Goal: Feedback & Contribution: Leave review/rating

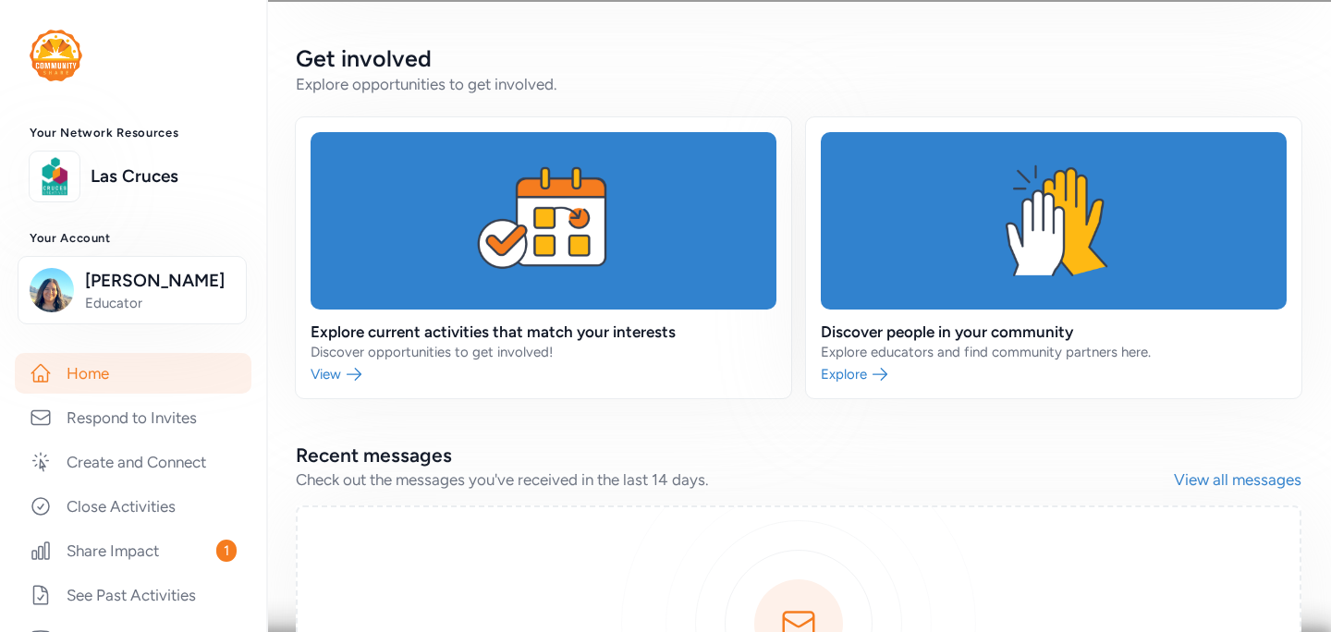
scroll to position [672, 0]
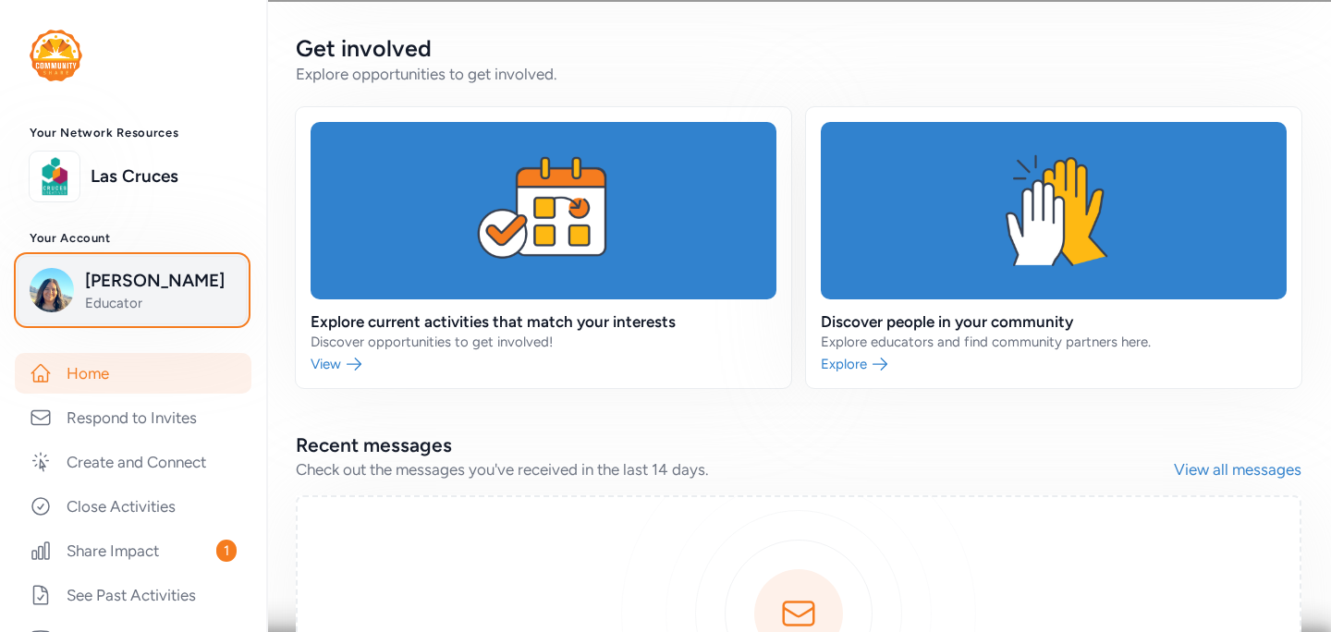
click at [47, 295] on img "button" at bounding box center [52, 290] width 44 height 44
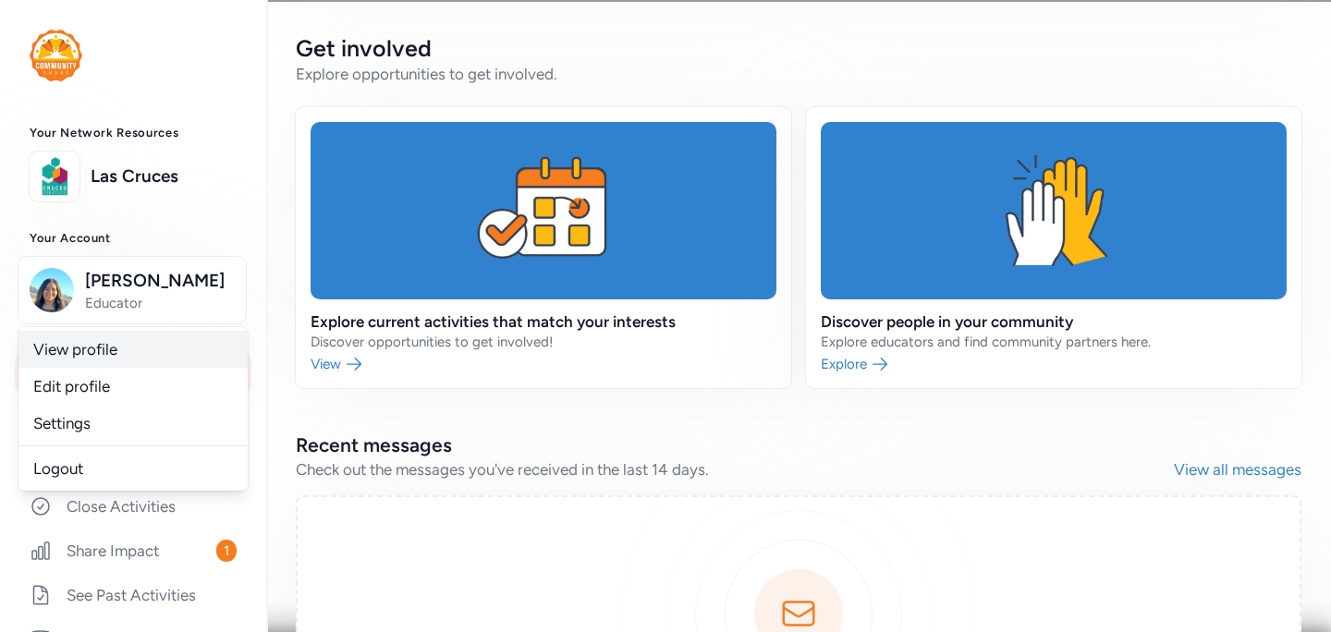
click at [55, 347] on link "View profile" at bounding box center [132, 349] width 229 height 37
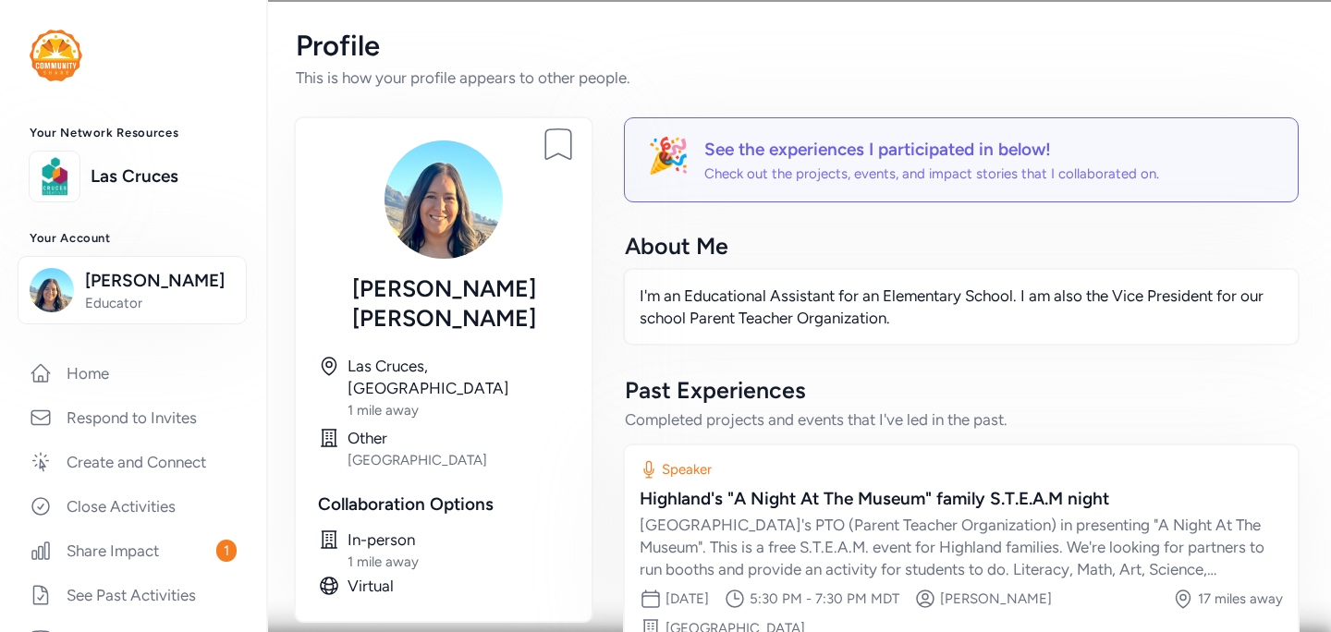
click at [420, 218] on img at bounding box center [444, 199] width 118 height 118
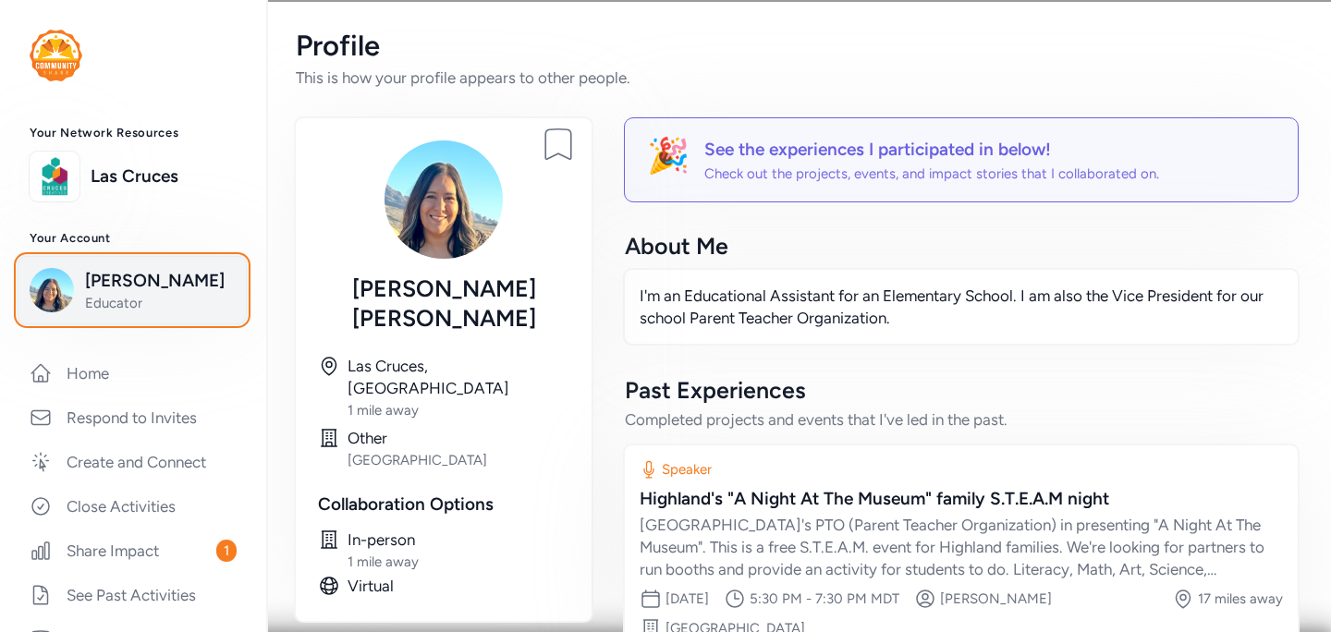
click at [95, 287] on span "[PERSON_NAME]" at bounding box center [160, 281] width 150 height 26
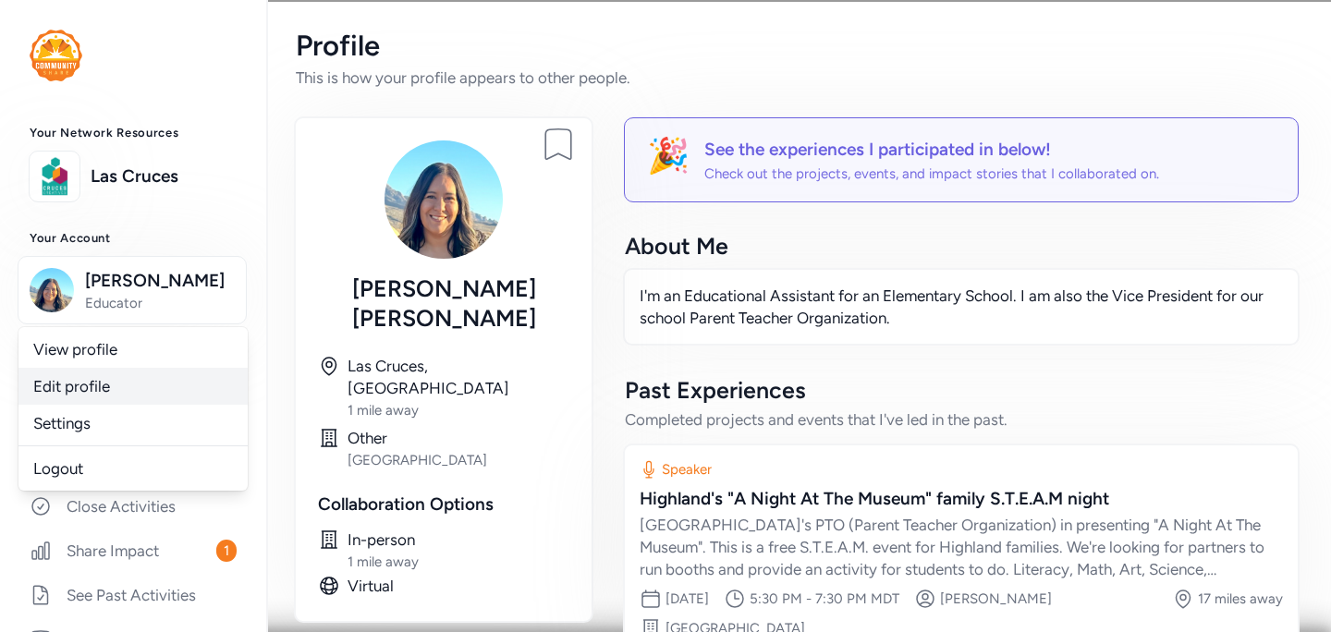
click at [60, 385] on link "Edit profile" at bounding box center [132, 386] width 229 height 37
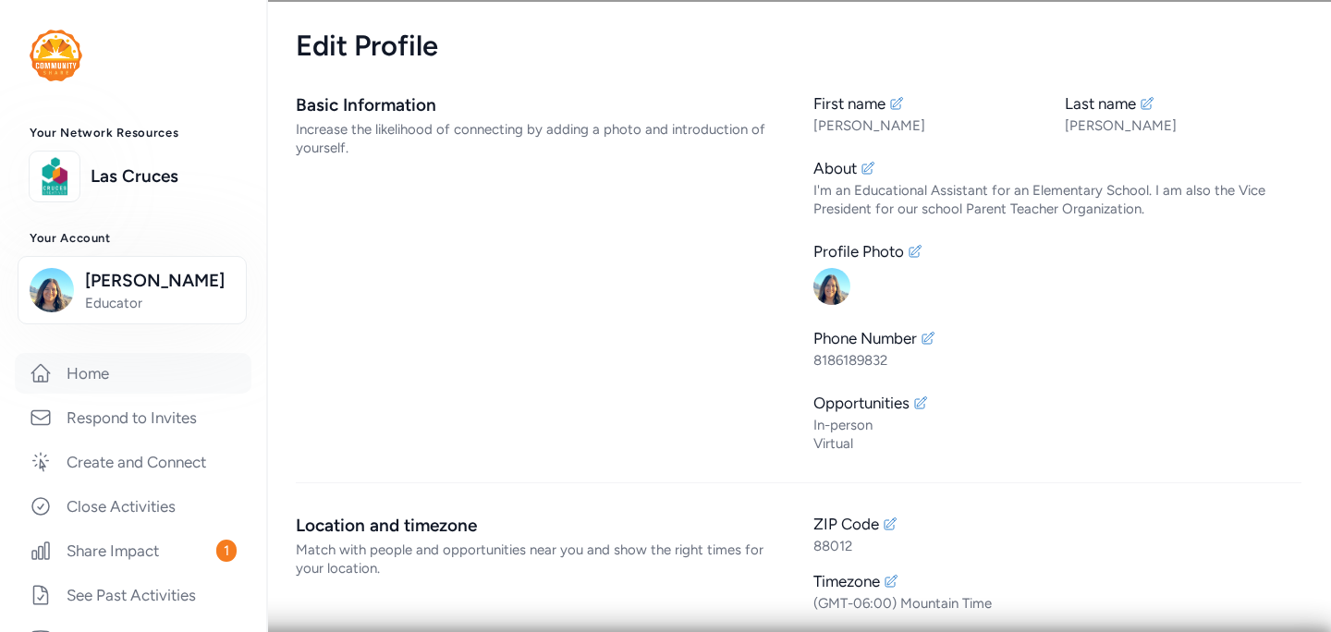
click at [87, 372] on link "Home" at bounding box center [133, 373] width 237 height 41
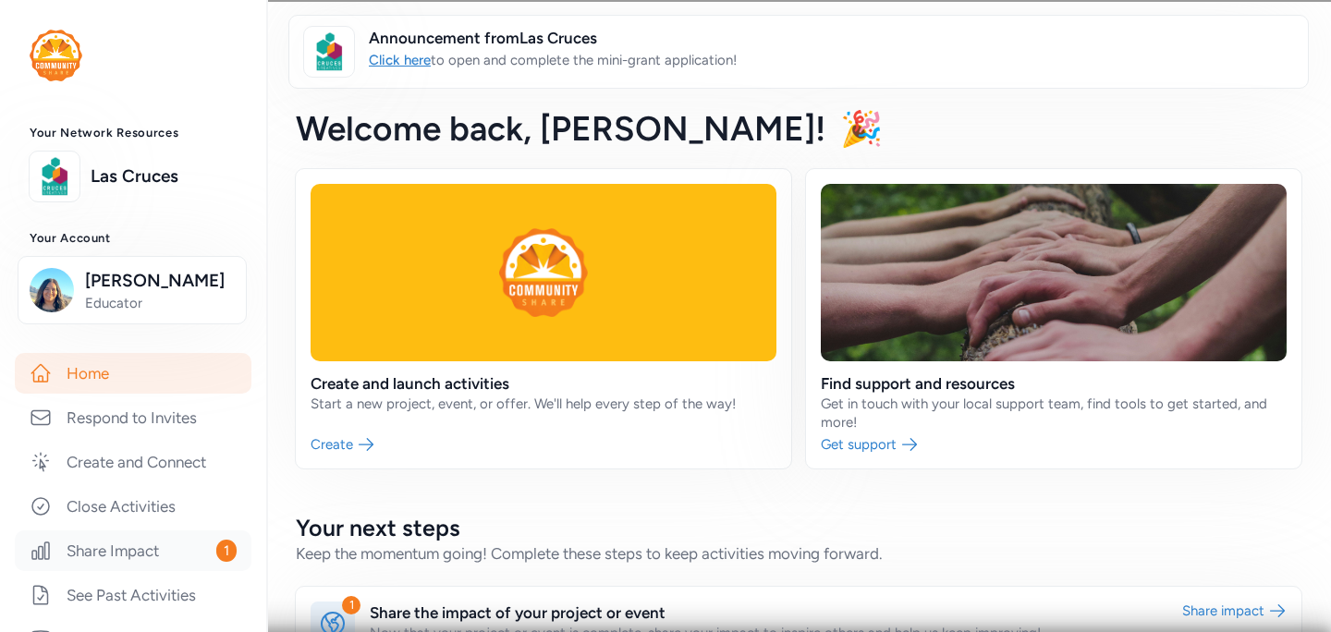
click at [104, 549] on link "Share Impact 1" at bounding box center [133, 551] width 237 height 41
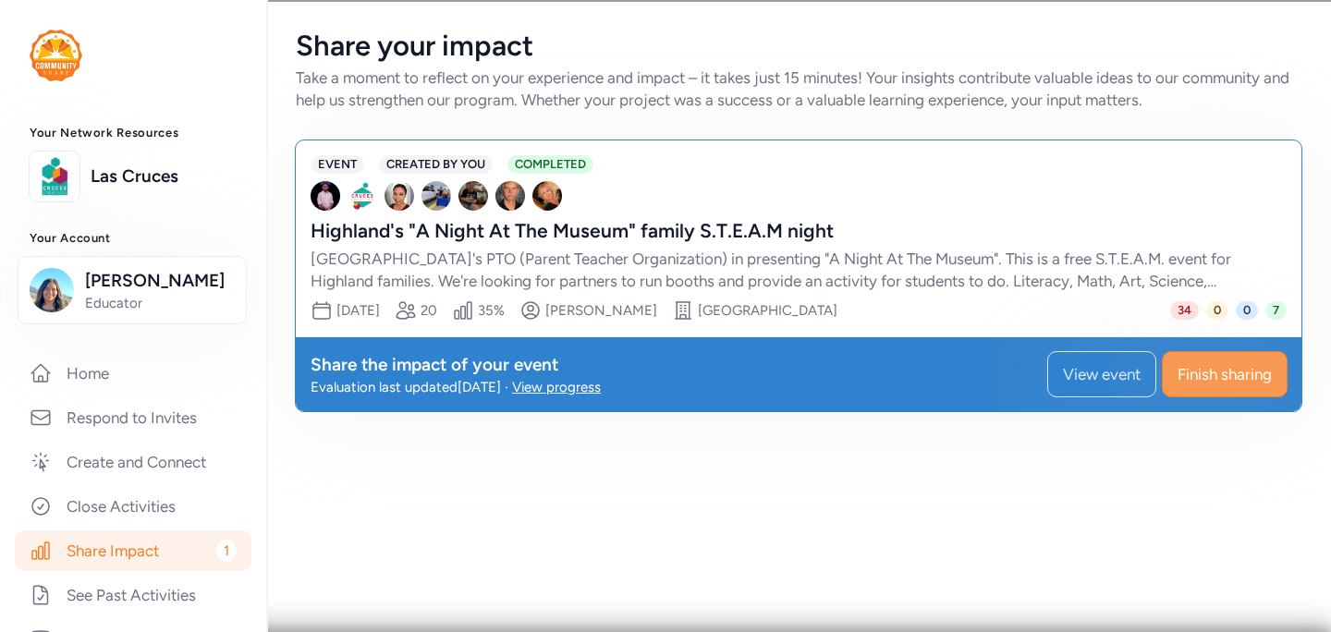
click at [1190, 381] on span "Finish sharing" at bounding box center [1225, 374] width 94 height 22
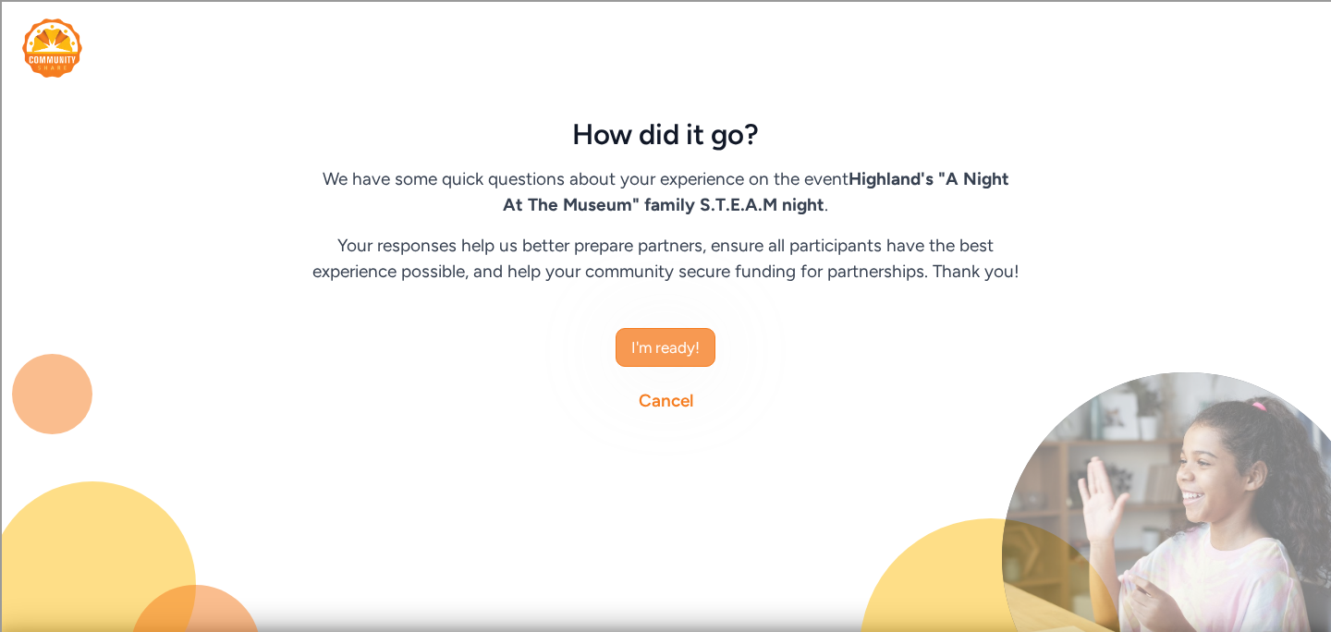
click at [648, 355] on span "I'm ready!" at bounding box center [665, 347] width 68 height 22
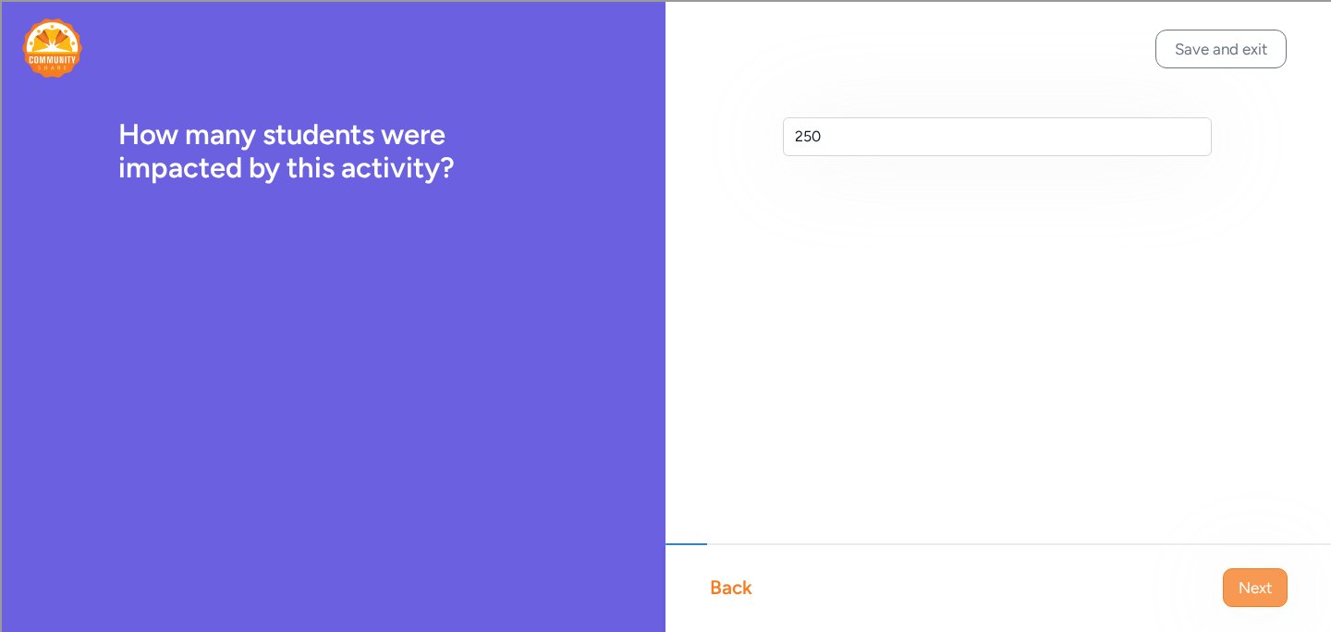
click at [1240, 589] on span "Next" at bounding box center [1255, 588] width 33 height 22
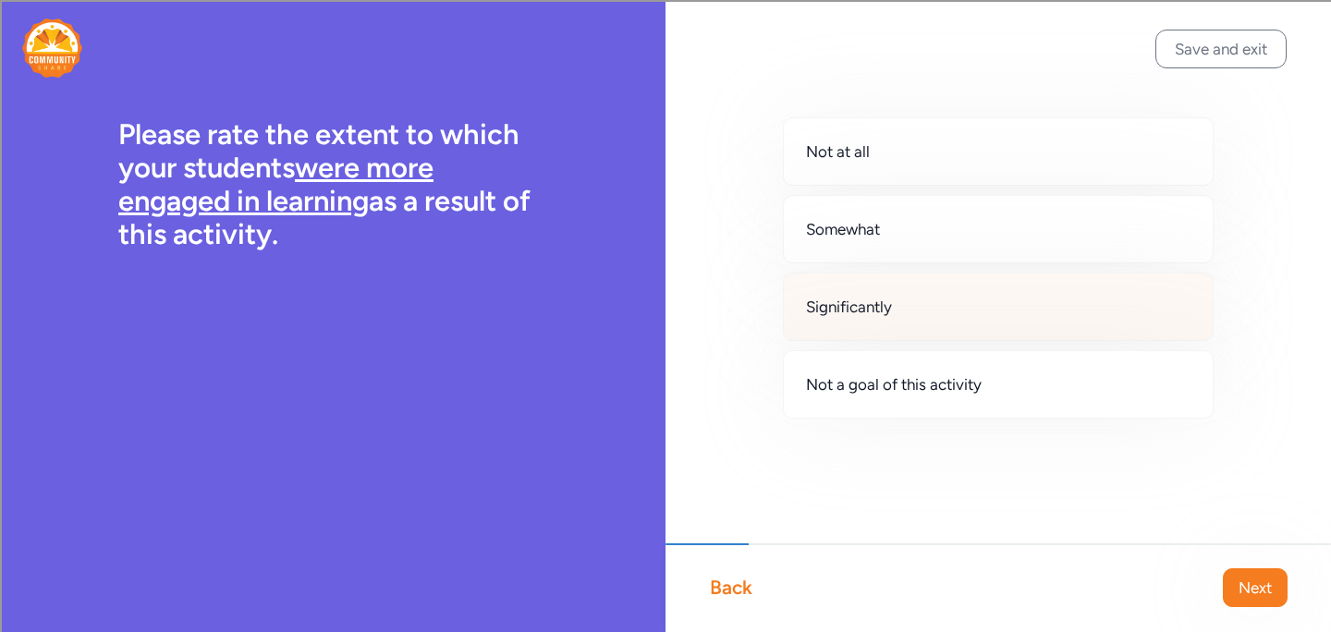
click at [869, 310] on span "Significantly" at bounding box center [849, 307] width 86 height 22
click at [1248, 590] on span "Next" at bounding box center [1255, 588] width 33 height 22
click at [846, 307] on span "Significantly" at bounding box center [849, 307] width 86 height 22
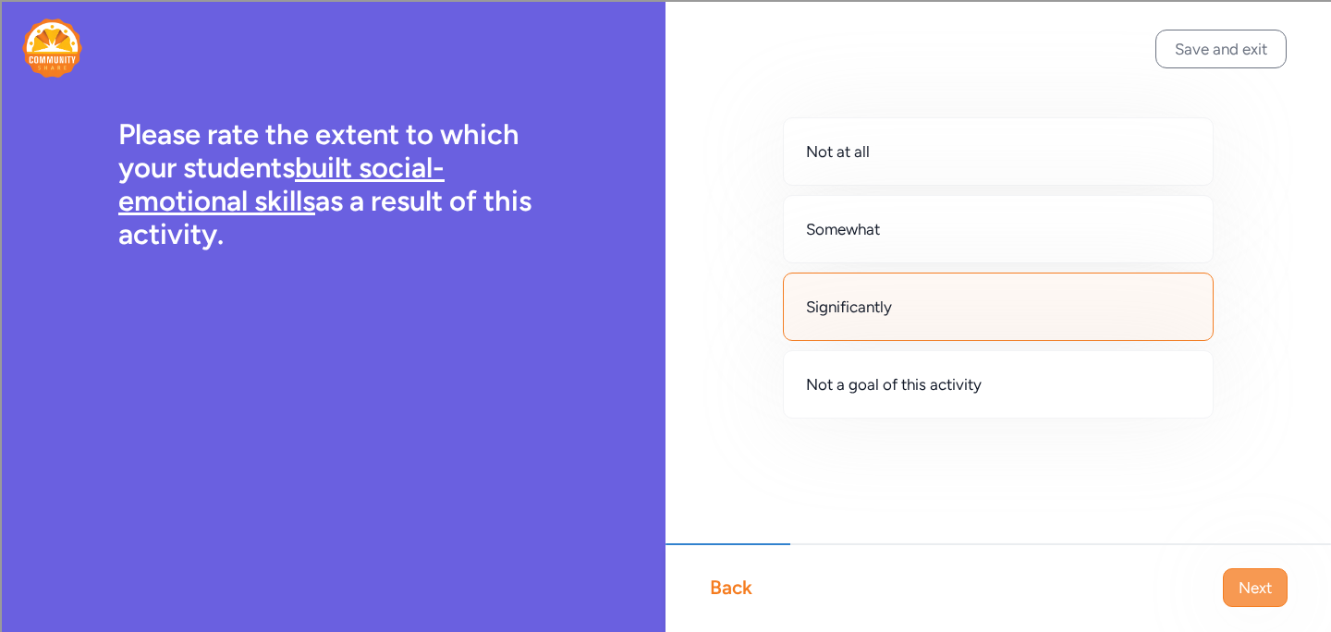
click at [1241, 595] on span "Next" at bounding box center [1255, 588] width 33 height 22
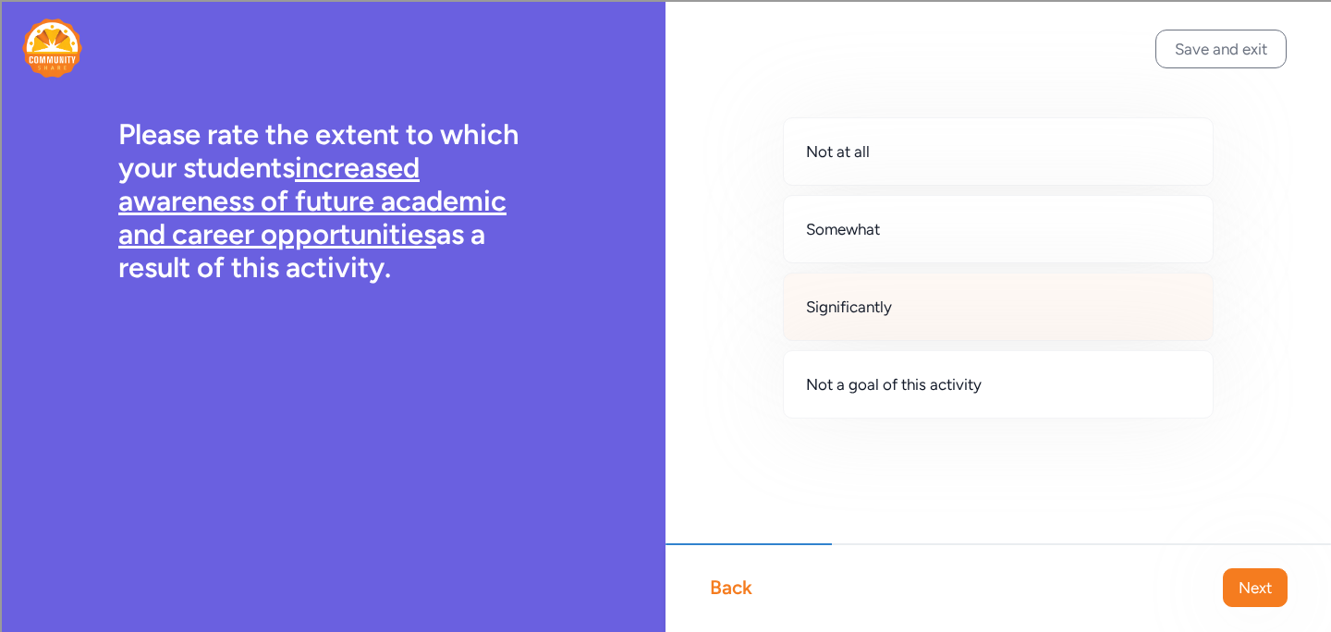
click at [853, 294] on div "Significantly" at bounding box center [998, 307] width 431 height 68
click at [1249, 584] on span "Next" at bounding box center [1255, 588] width 33 height 22
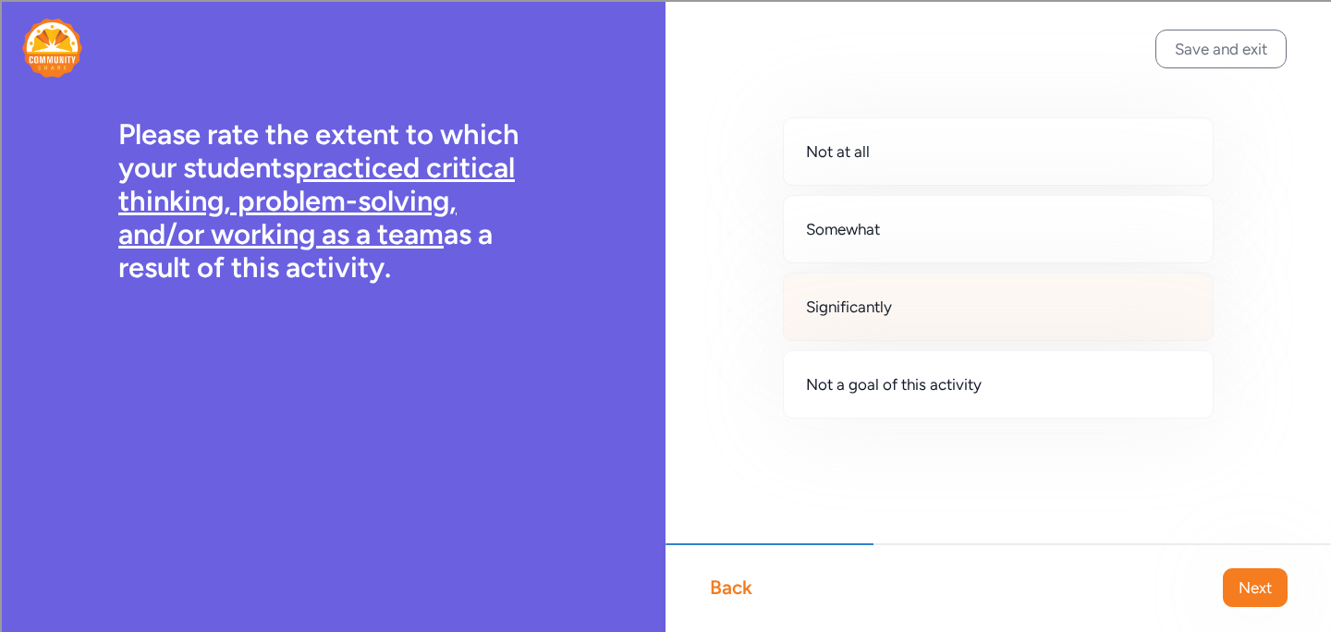
click at [853, 312] on span "Significantly" at bounding box center [849, 307] width 86 height 22
click at [1233, 592] on button "Next" at bounding box center [1255, 587] width 65 height 39
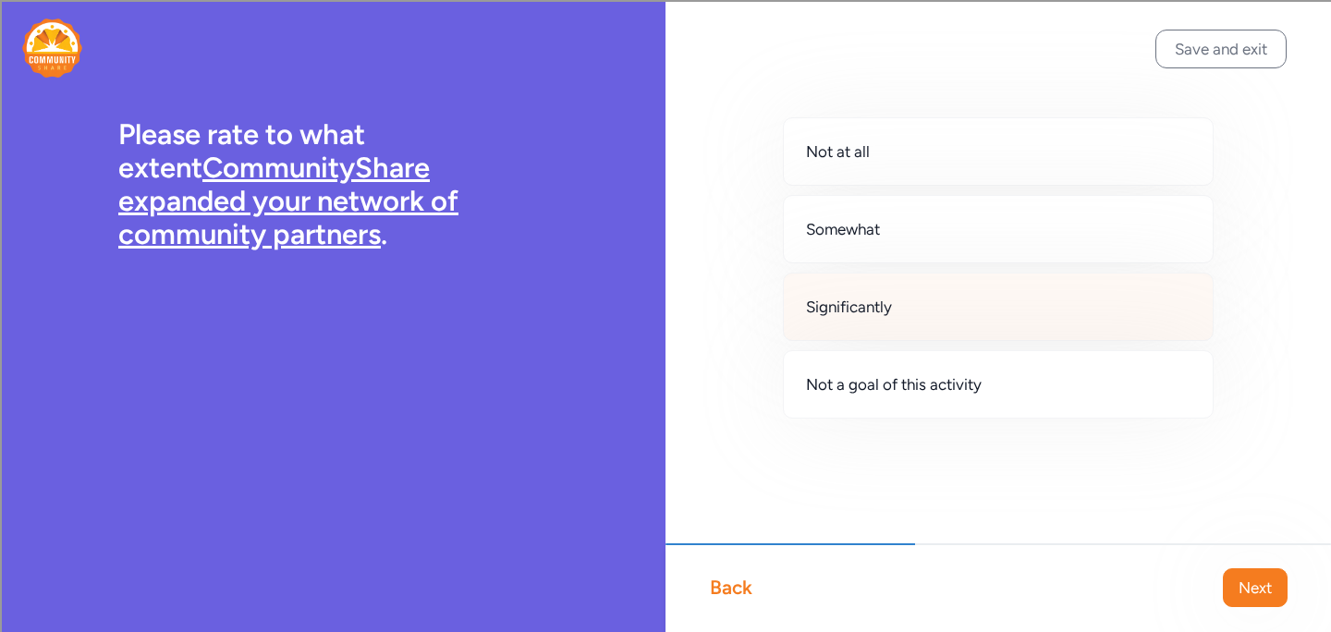
click at [840, 309] on span "Significantly" at bounding box center [849, 307] width 86 height 22
click at [1250, 587] on span "Next" at bounding box center [1255, 588] width 33 height 22
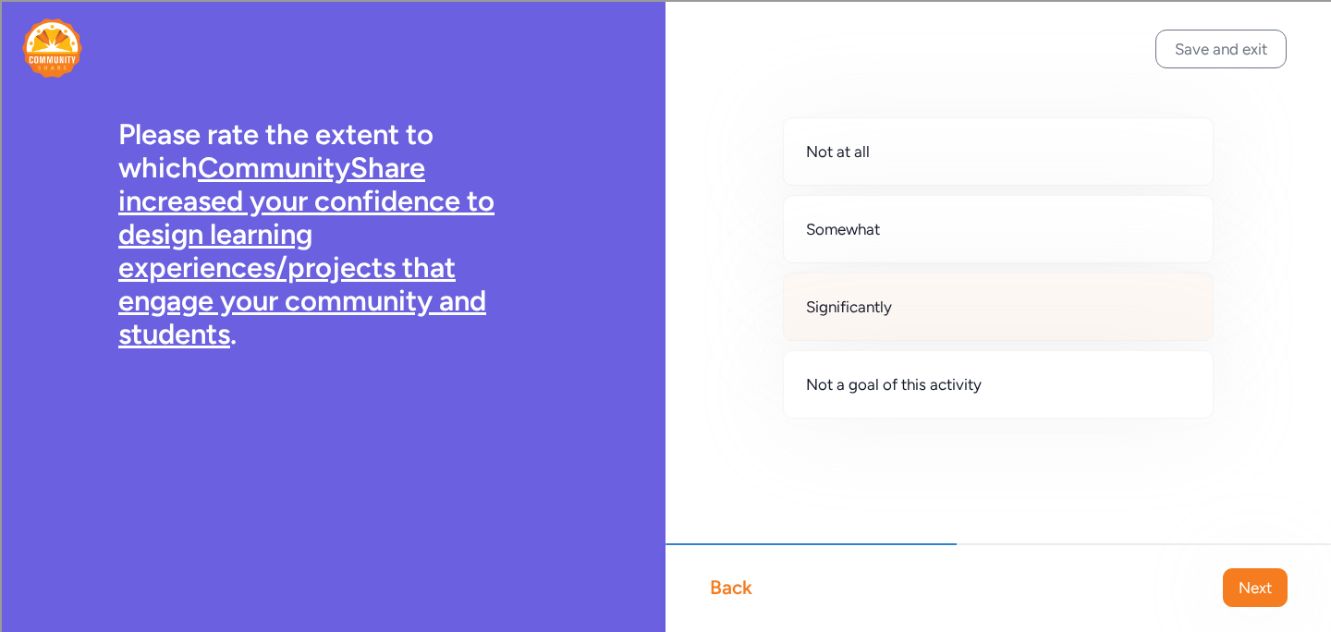
click at [857, 301] on span "Significantly" at bounding box center [849, 307] width 86 height 22
click at [1261, 588] on span "Next" at bounding box center [1255, 588] width 33 height 22
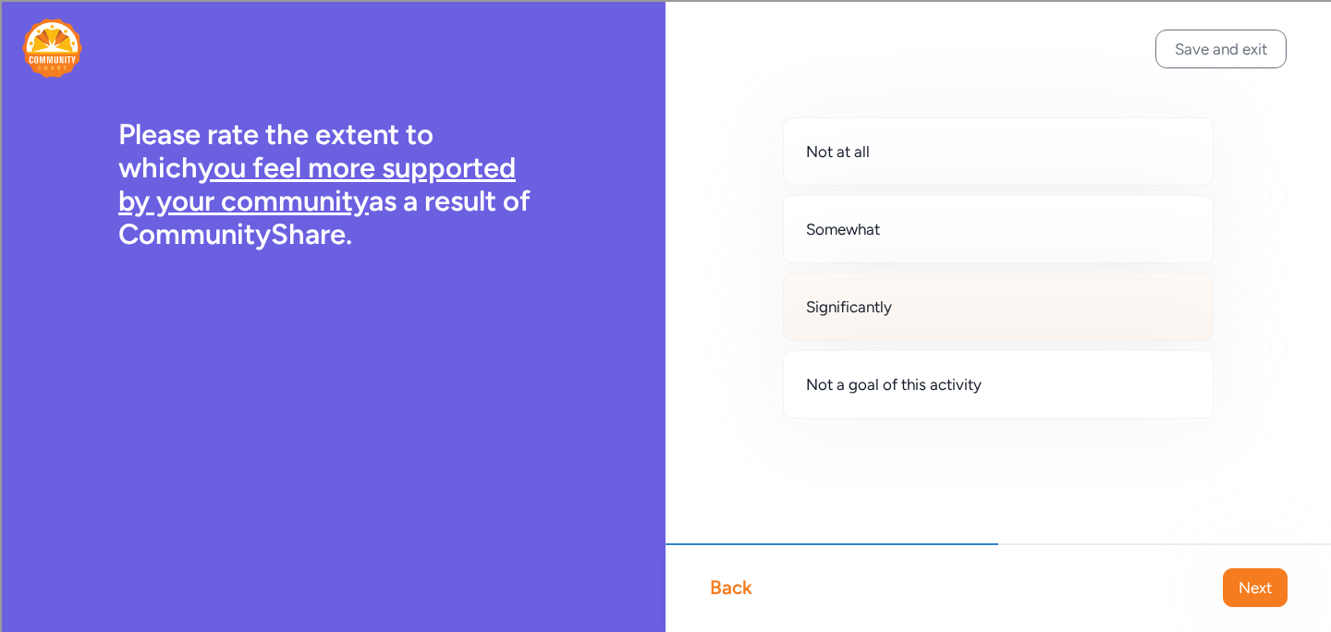
click at [844, 306] on span "Significantly" at bounding box center [849, 307] width 86 height 22
click at [1232, 593] on button "Next" at bounding box center [1255, 587] width 65 height 39
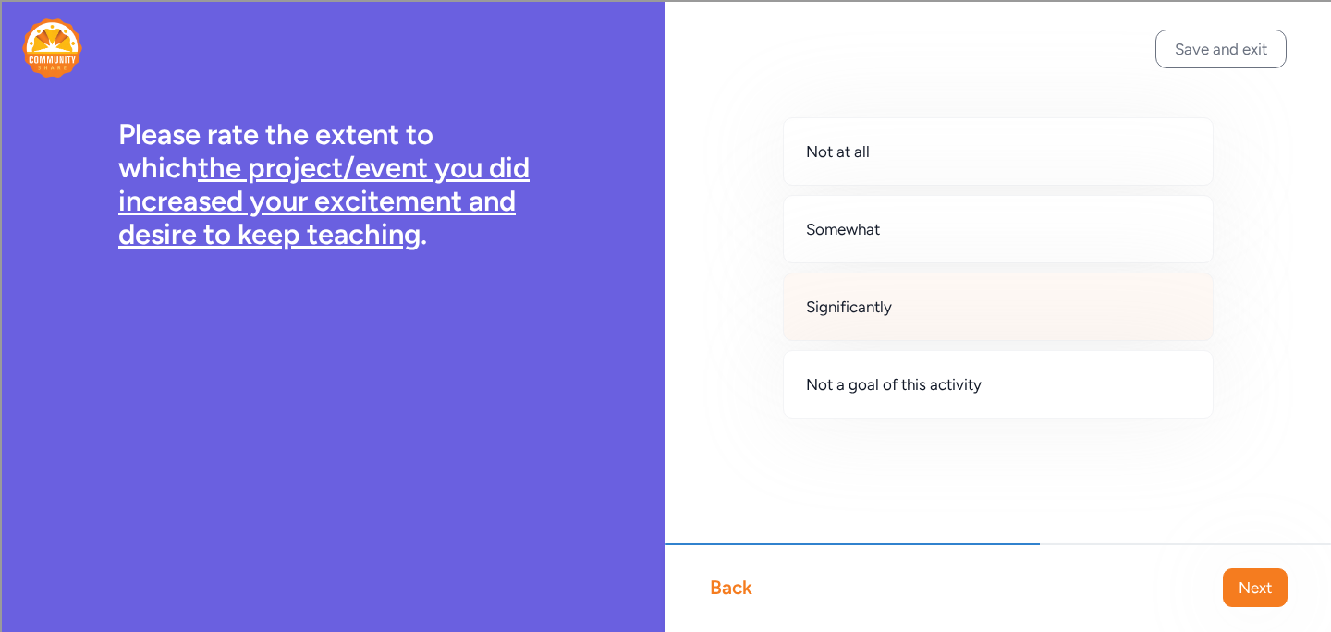
click at [861, 303] on span "Significantly" at bounding box center [849, 307] width 86 height 22
click at [1245, 583] on span "Next" at bounding box center [1255, 588] width 33 height 22
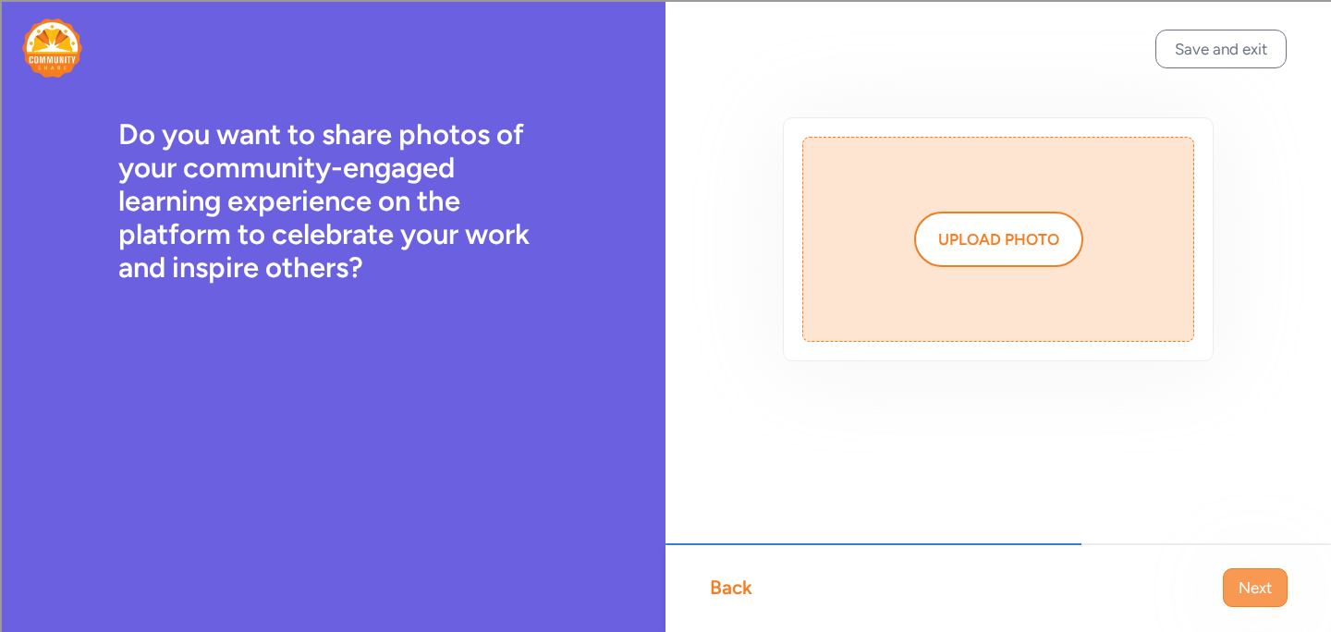
click at [1254, 591] on span "Next" at bounding box center [1255, 588] width 33 height 22
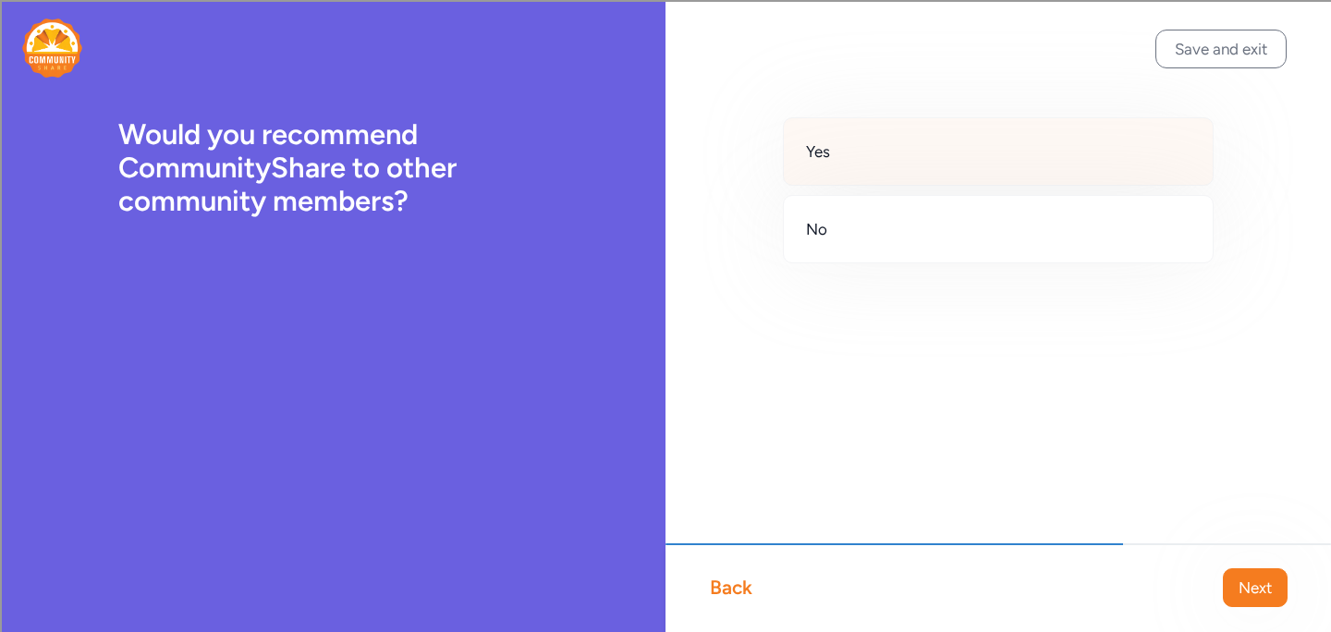
click at [811, 155] on span "Yes" at bounding box center [818, 151] width 24 height 22
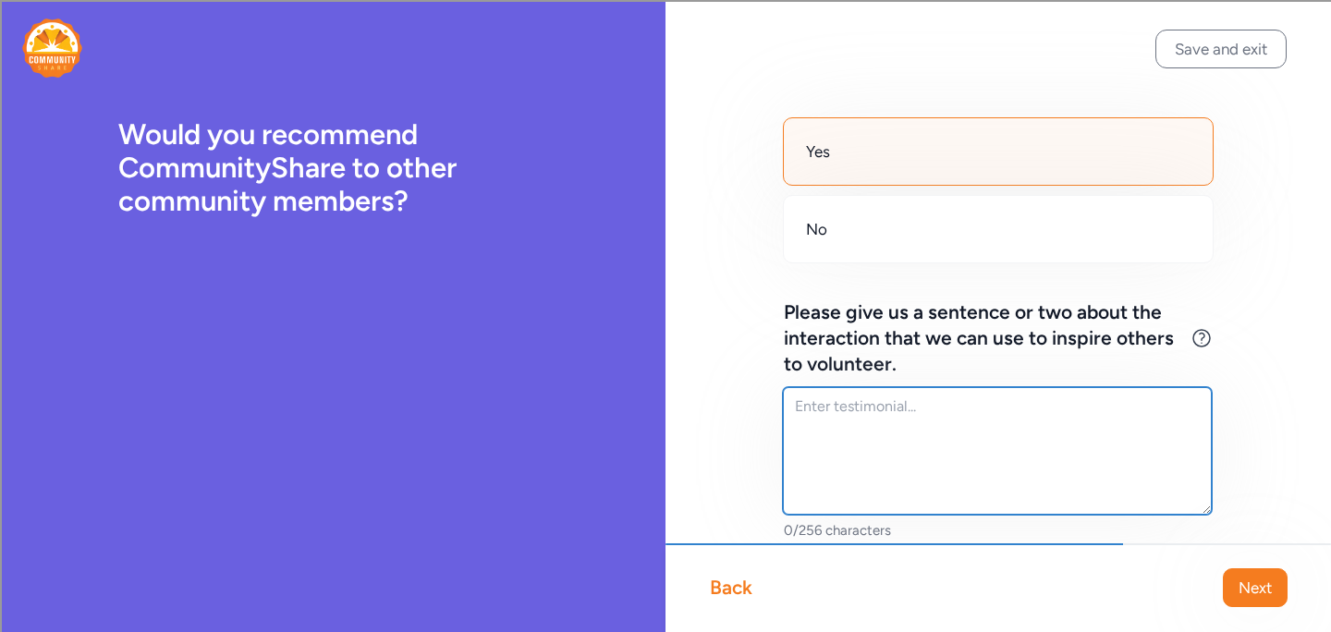
click at [941, 439] on textarea at bounding box center [997, 451] width 429 height 128
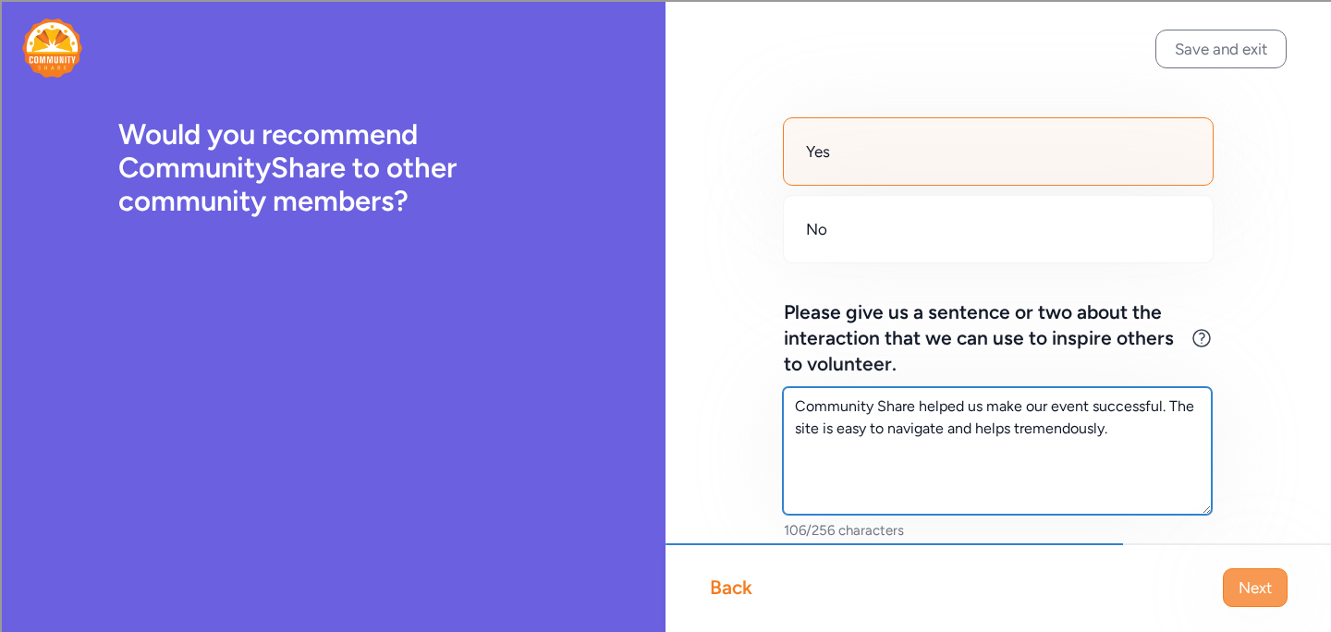
type textarea "Community Share helped us make our event successful. The site is easy to naviga…"
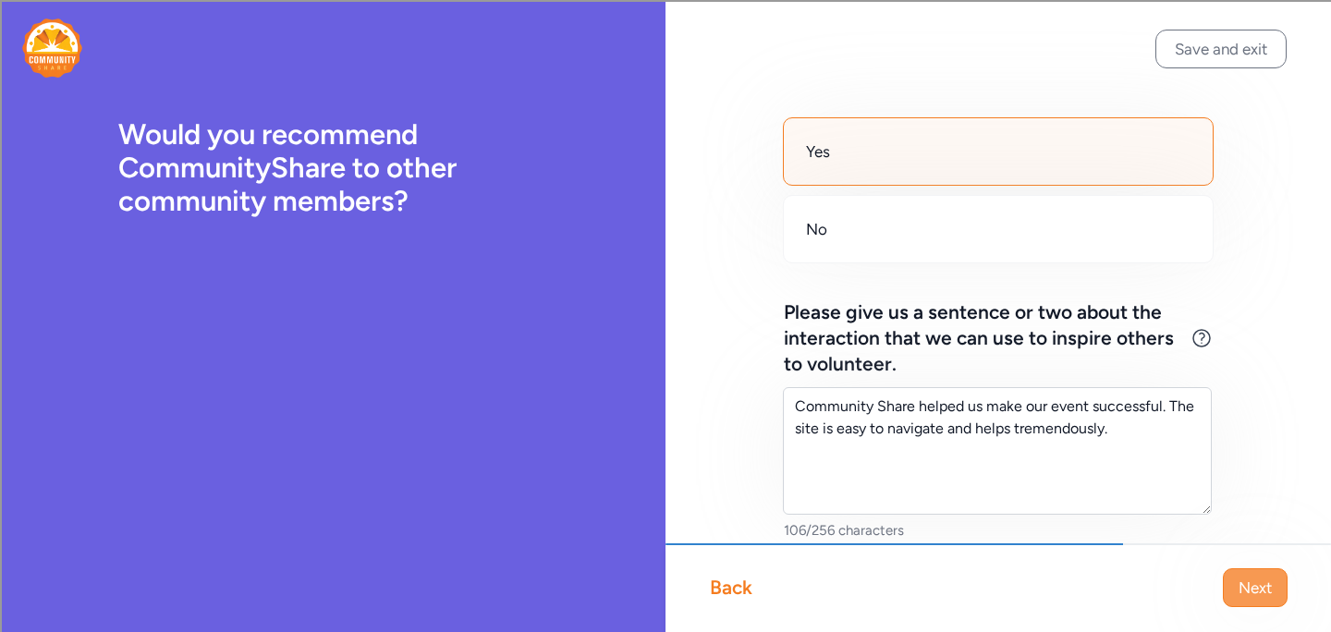
click at [1246, 592] on span "Next" at bounding box center [1255, 588] width 33 height 22
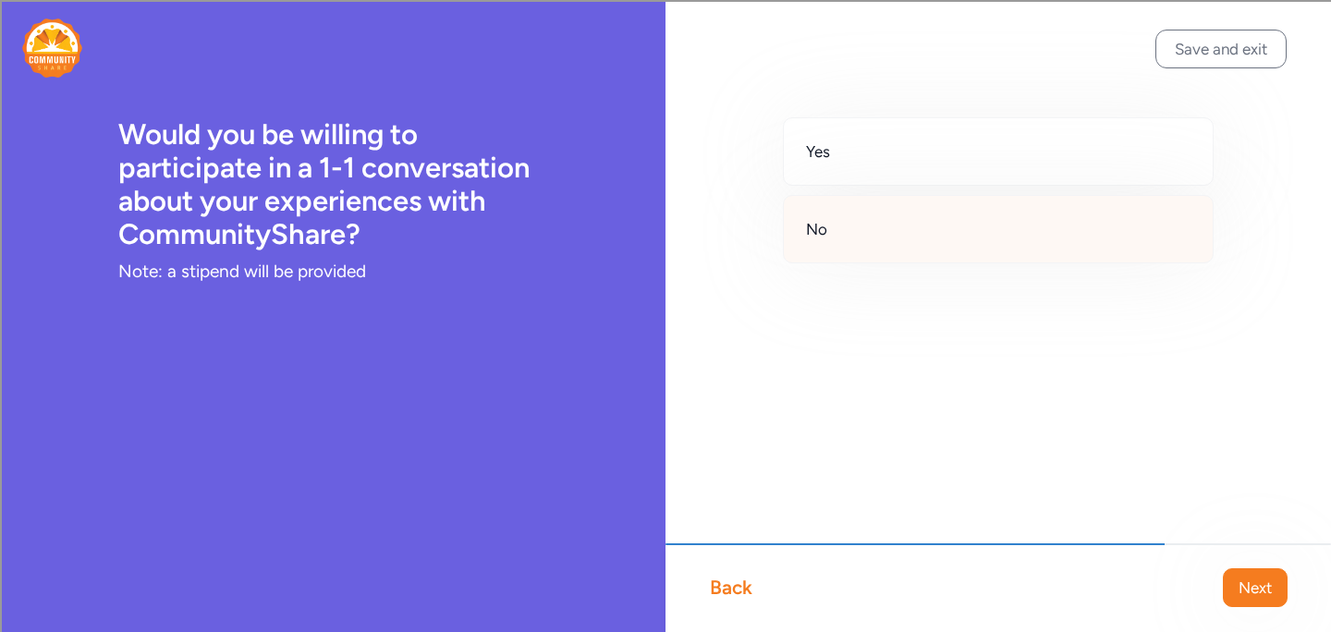
click at [825, 230] on span "No" at bounding box center [816, 229] width 21 height 22
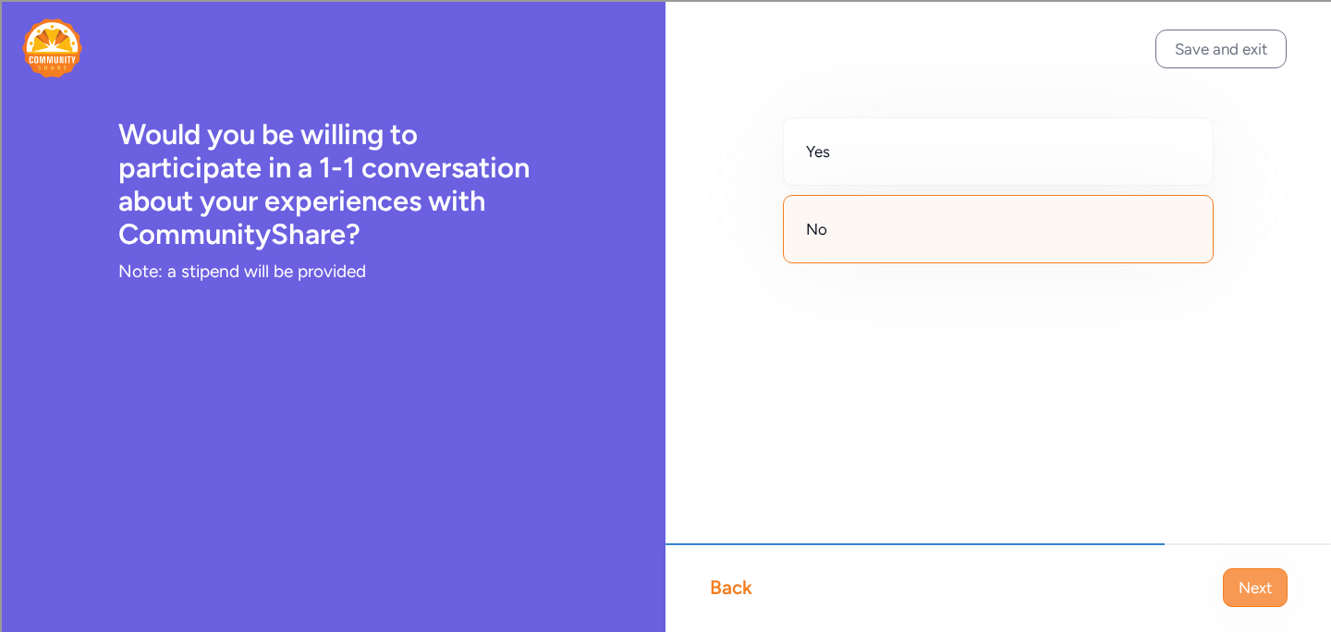
click at [1257, 594] on span "Next" at bounding box center [1255, 588] width 33 height 22
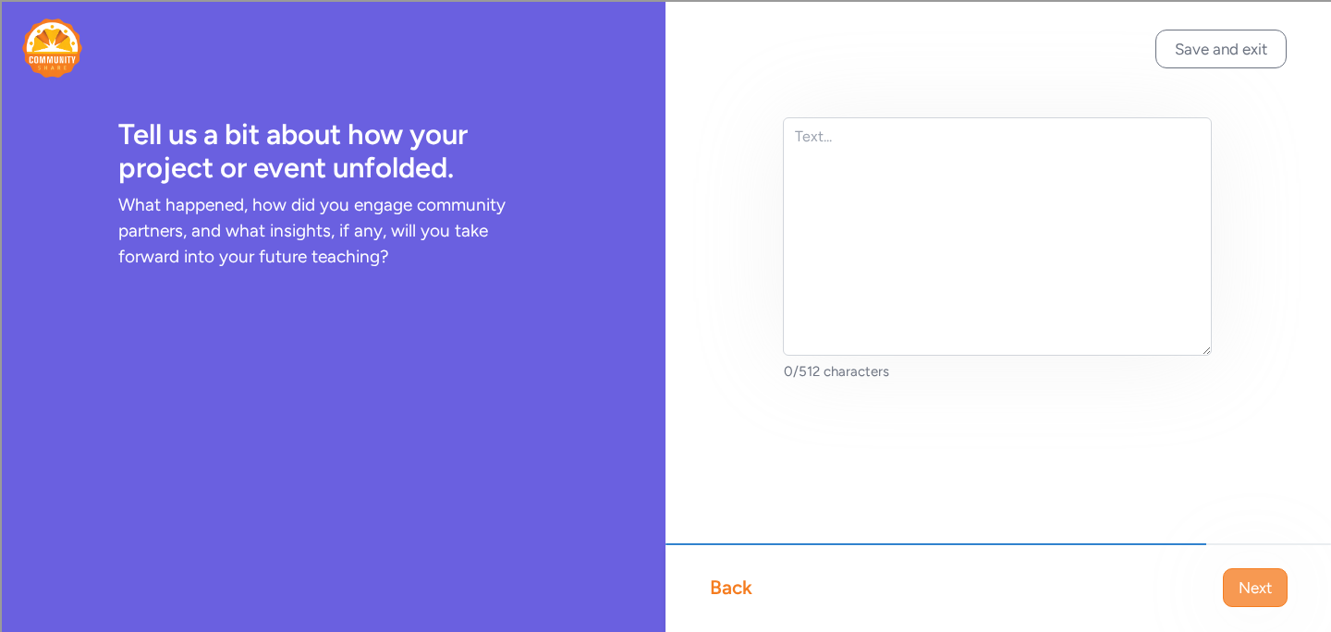
click at [1261, 578] on span "Next" at bounding box center [1255, 588] width 33 height 22
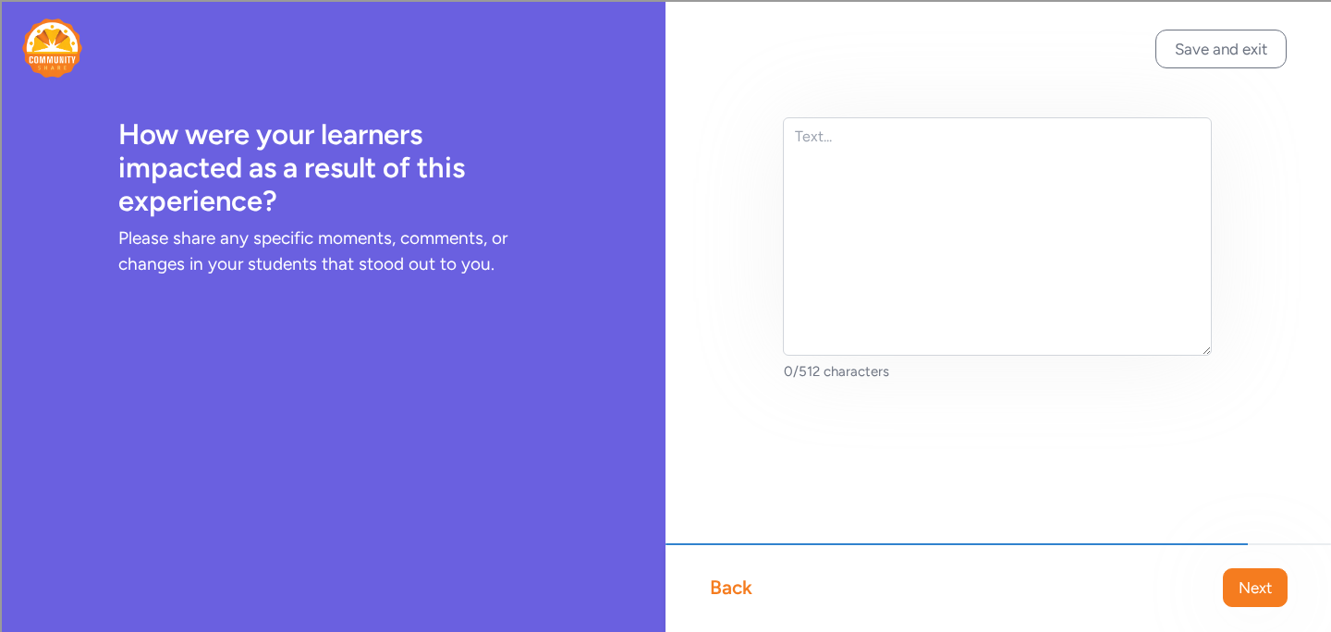
click at [1261, 578] on span "Next" at bounding box center [1255, 588] width 33 height 22
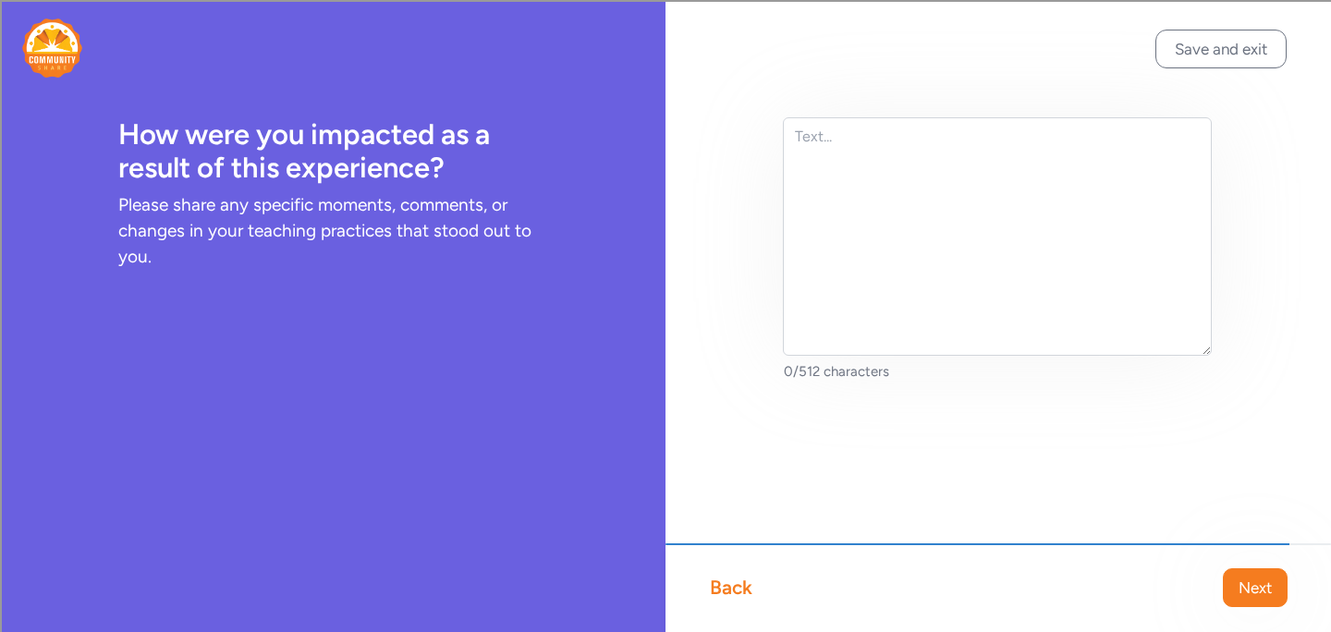
click at [1261, 578] on span "Next" at bounding box center [1255, 588] width 33 height 22
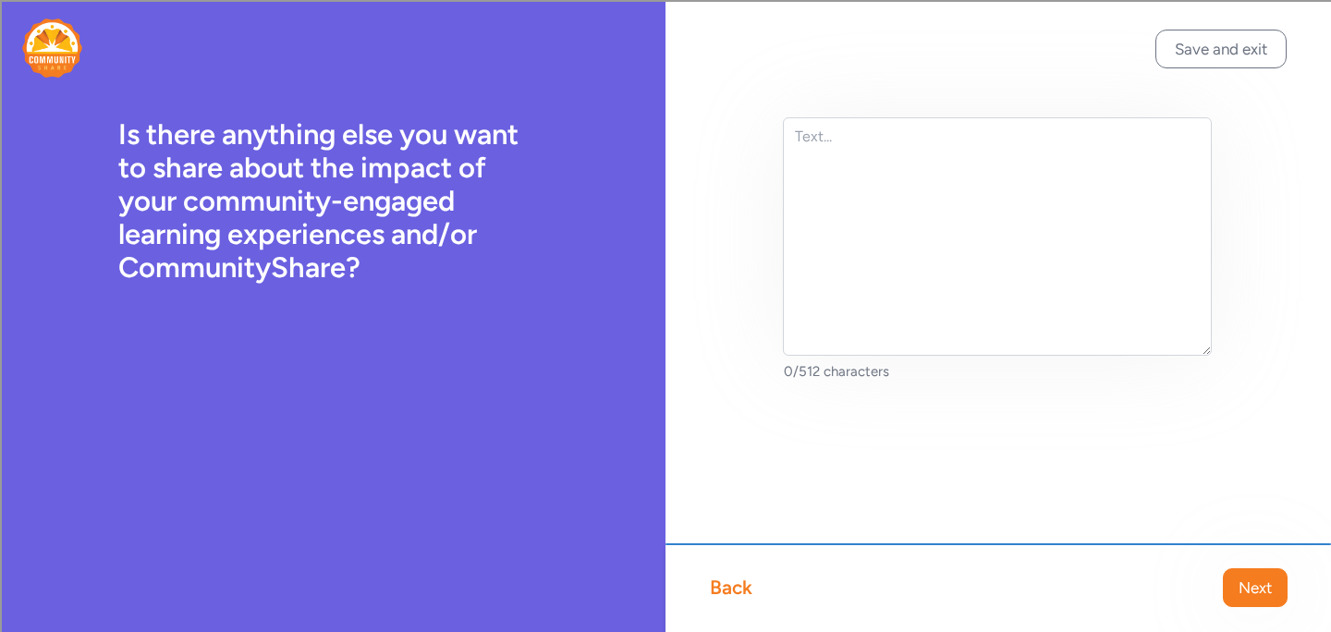
click at [1261, 578] on span "Next" at bounding box center [1255, 588] width 33 height 22
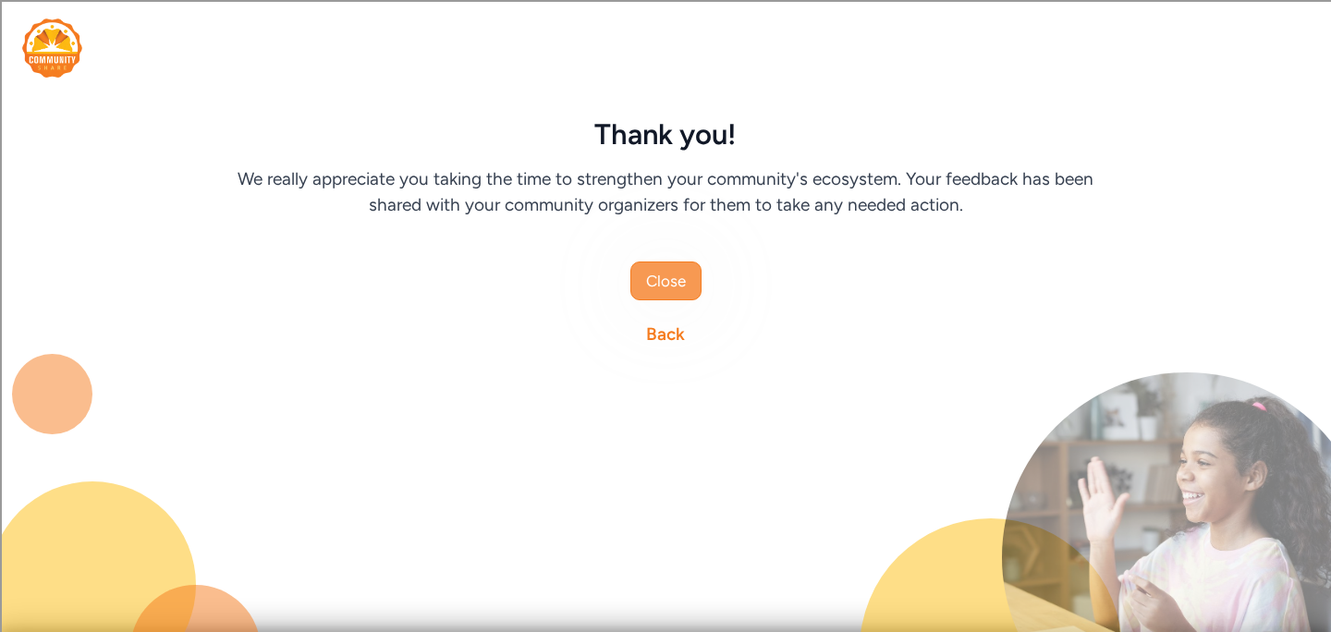
click at [665, 286] on span "Close" at bounding box center [666, 281] width 40 height 22
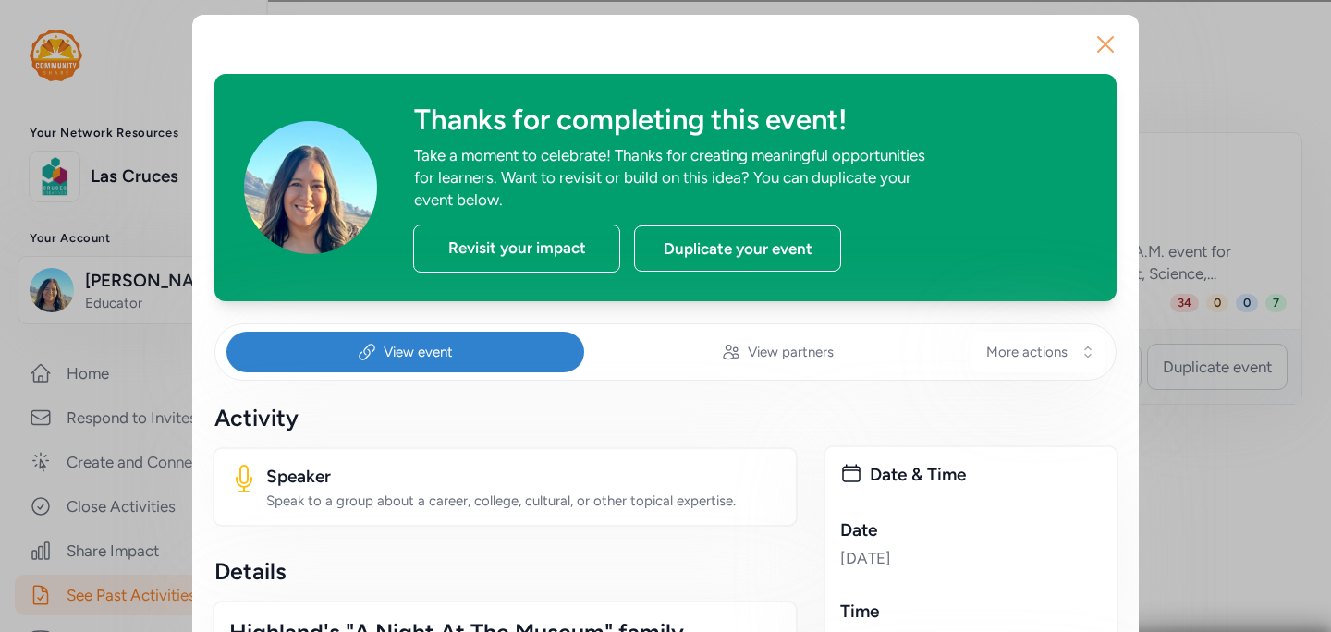
click at [1098, 45] on icon "button" at bounding box center [1105, 44] width 15 height 15
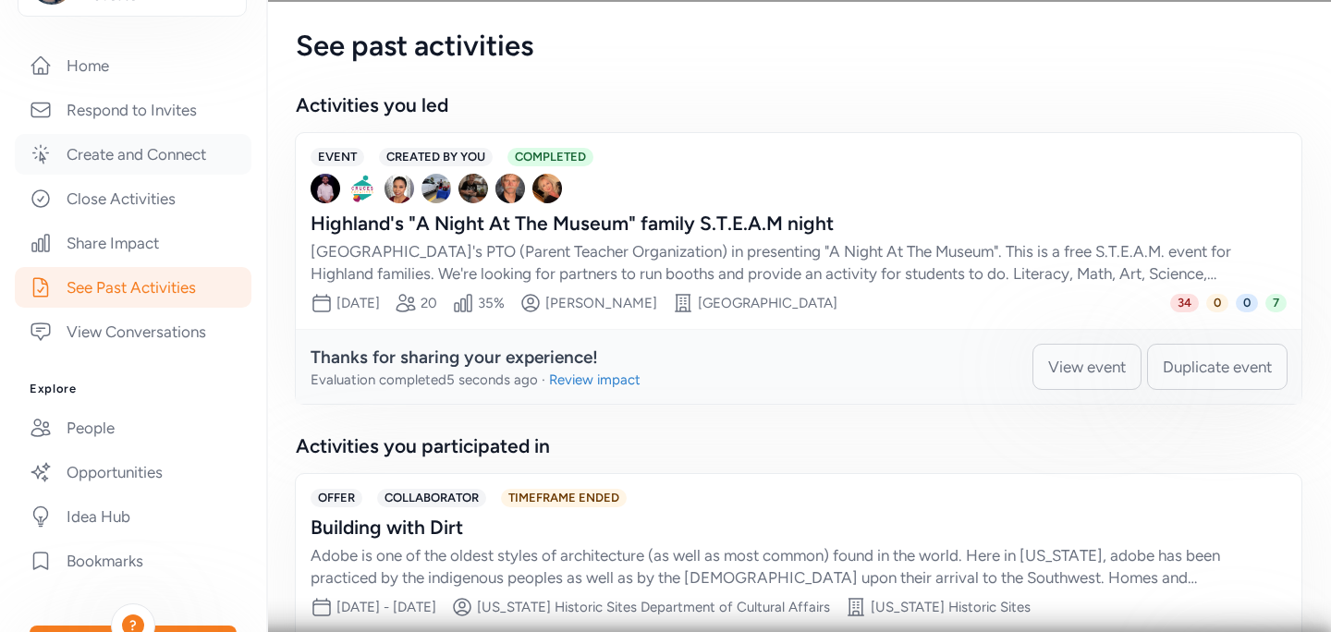
scroll to position [316, 0]
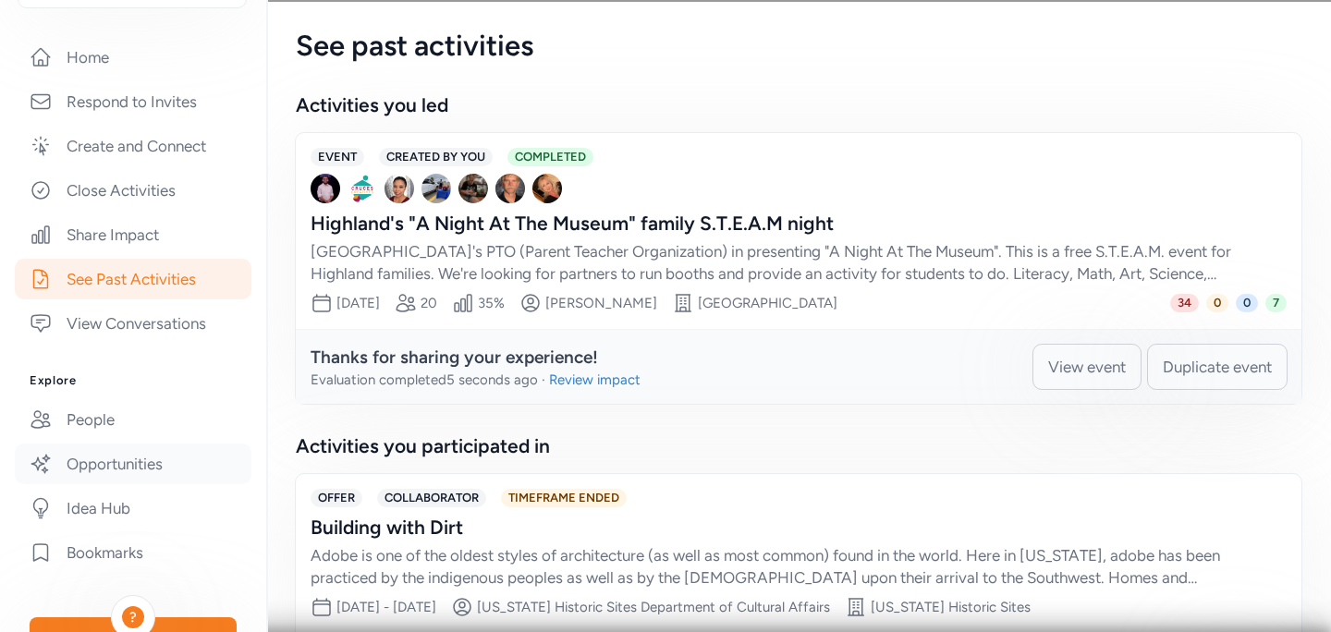
click at [103, 473] on link "Opportunities" at bounding box center [133, 464] width 237 height 41
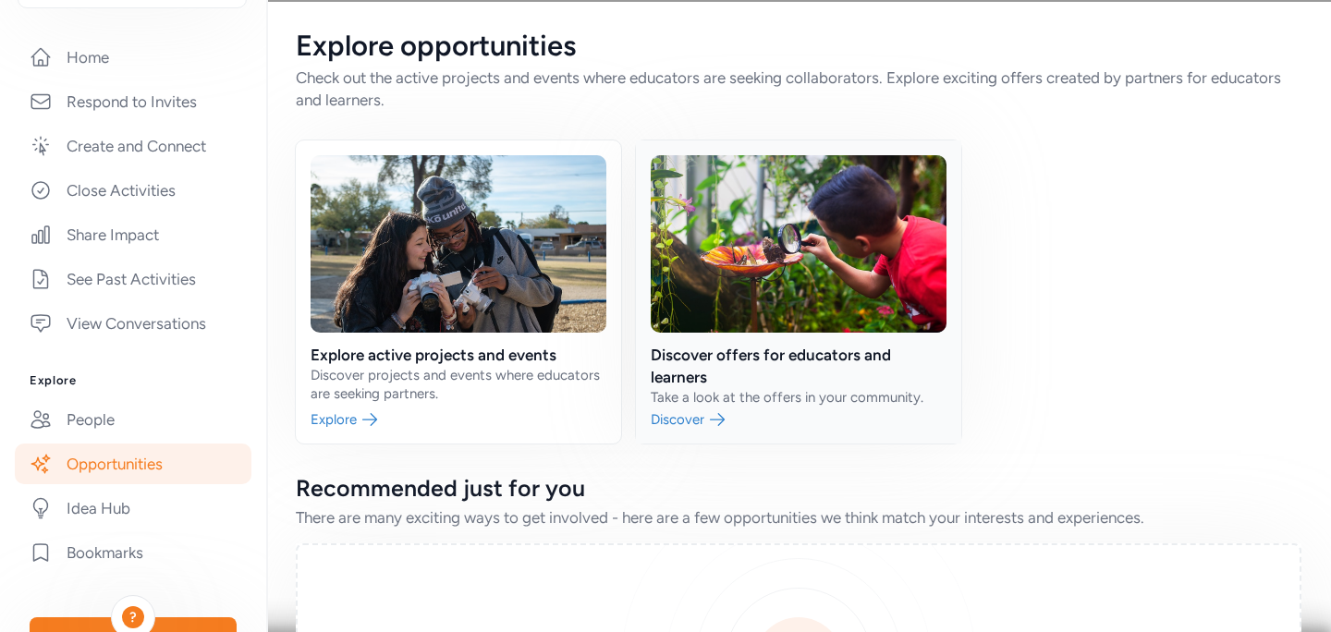
click at [690, 428] on link at bounding box center [798, 291] width 325 height 303
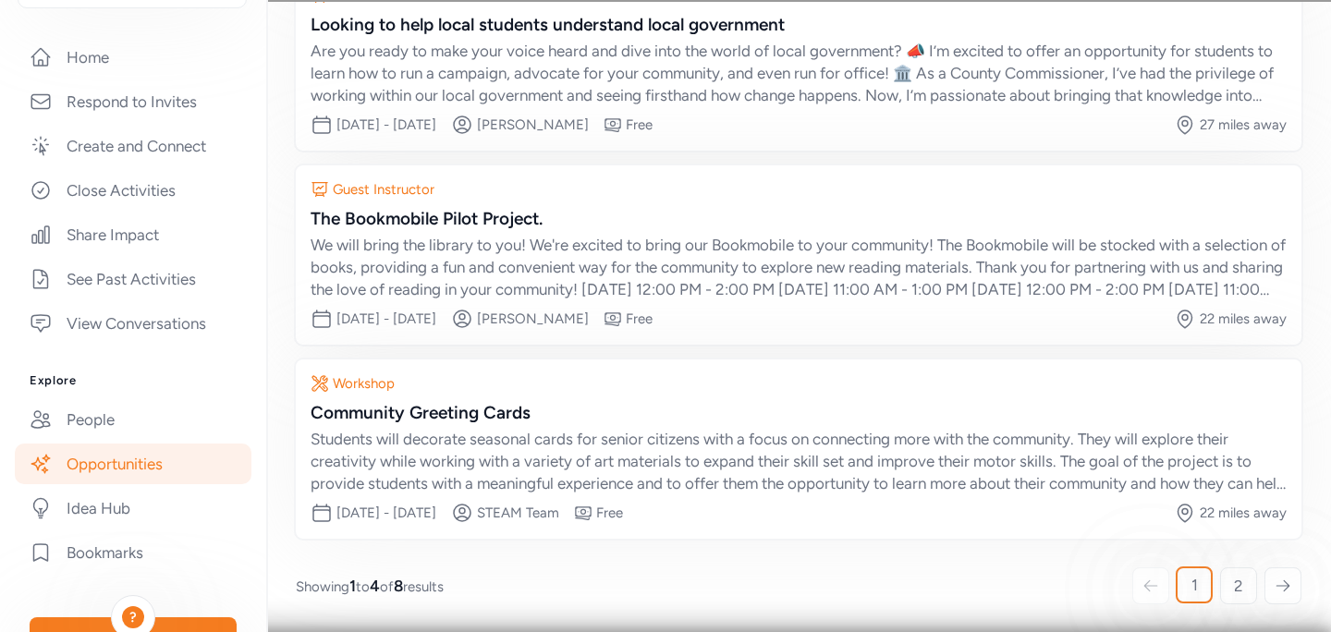
scroll to position [408, 0]
click at [92, 507] on link "Idea Hub" at bounding box center [133, 508] width 237 height 41
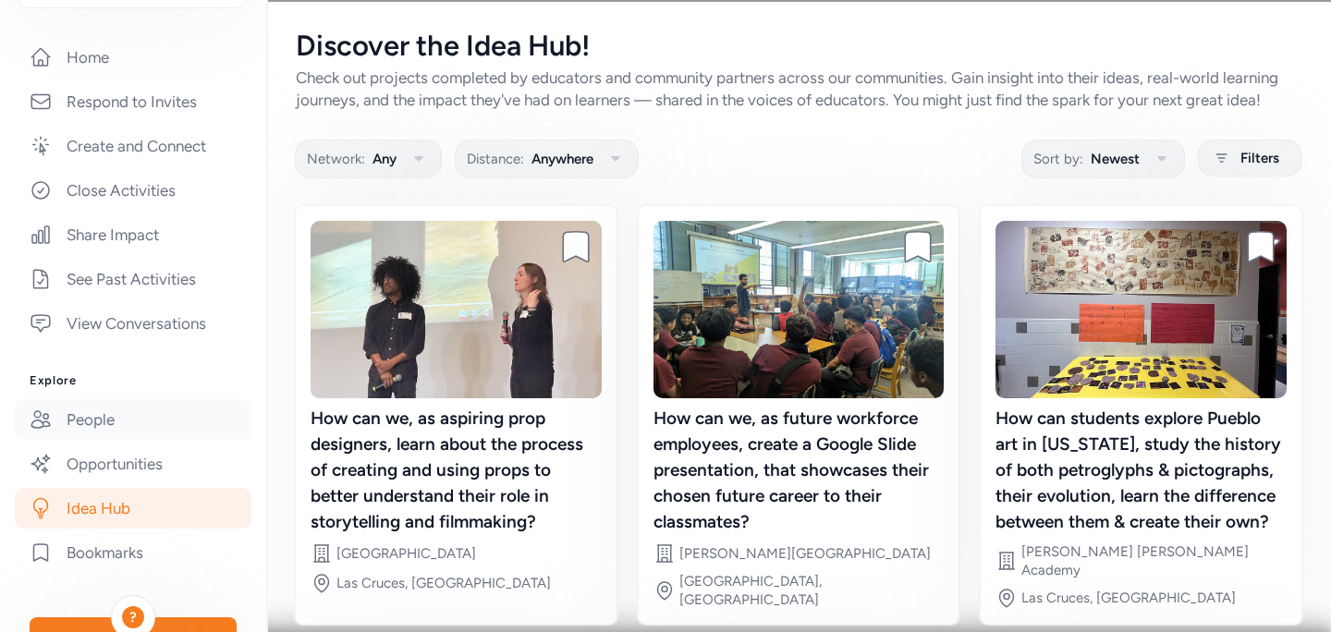
click at [94, 419] on link "People" at bounding box center [133, 419] width 237 height 41
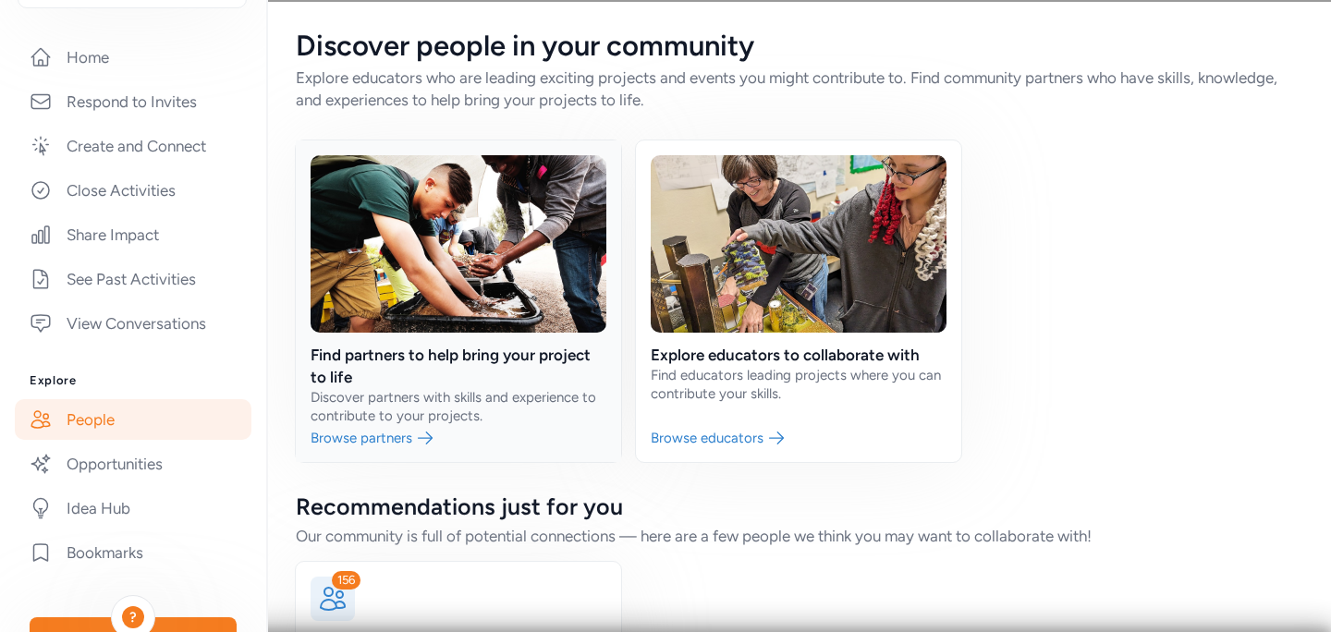
click at [382, 433] on link at bounding box center [458, 301] width 325 height 322
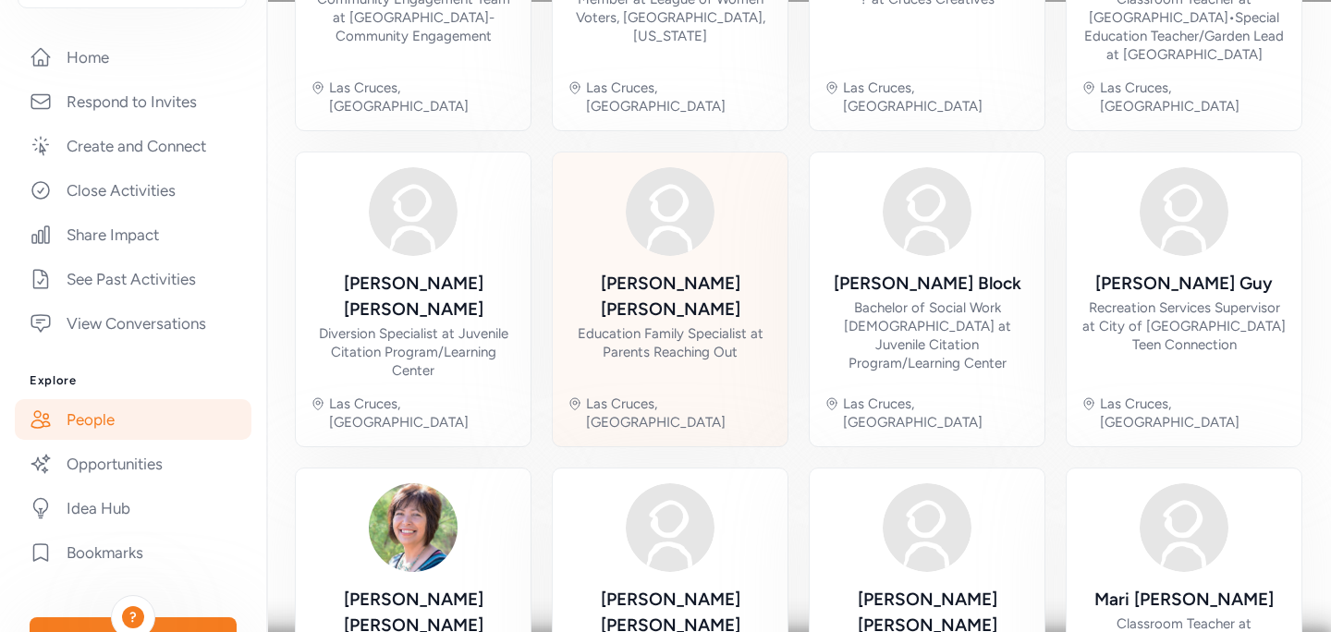
scroll to position [790, 0]
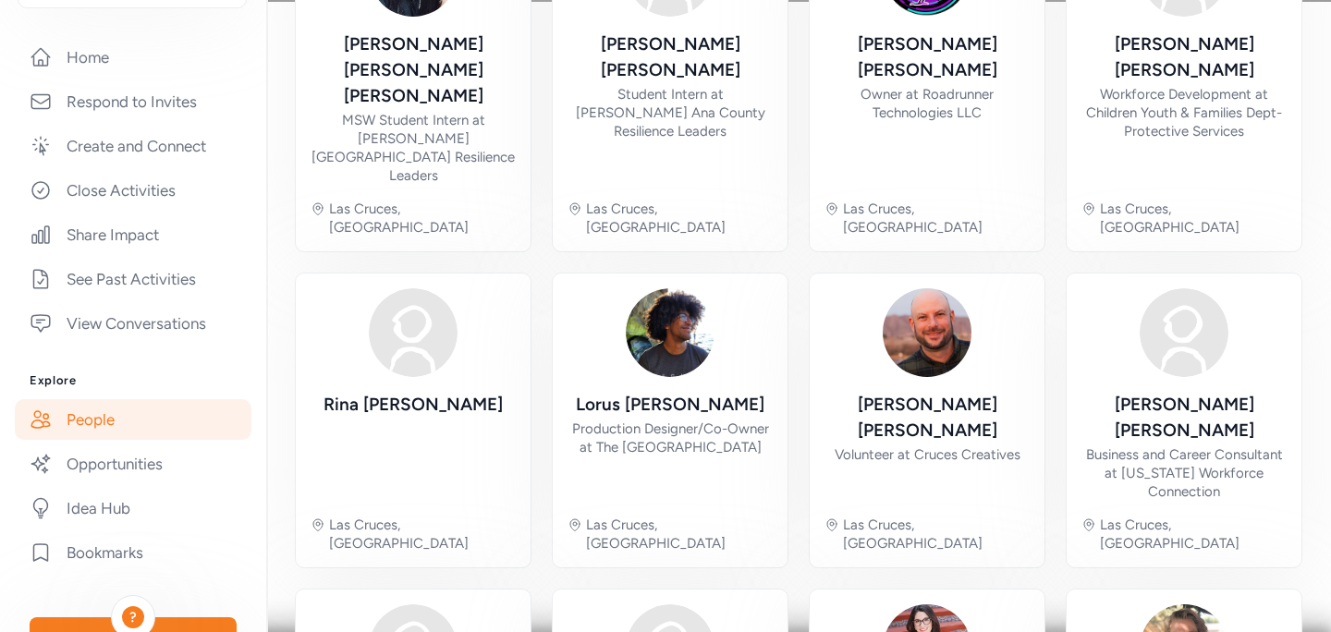
scroll to position [716, 0]
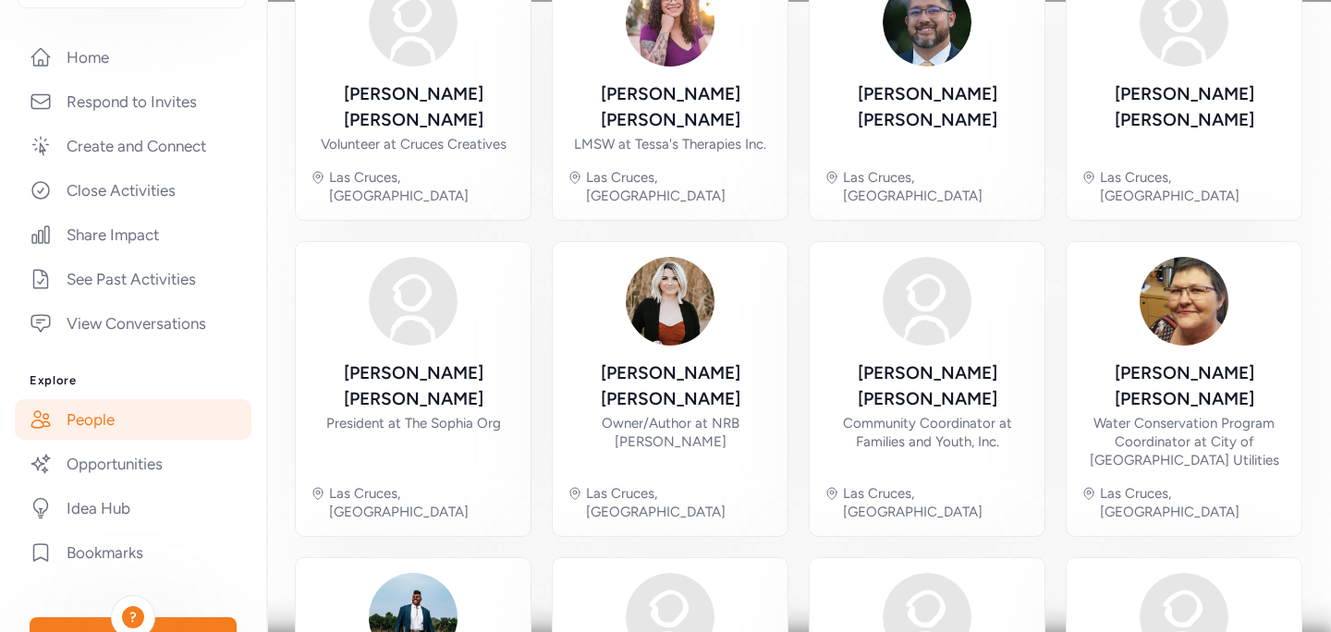
scroll to position [716, 0]
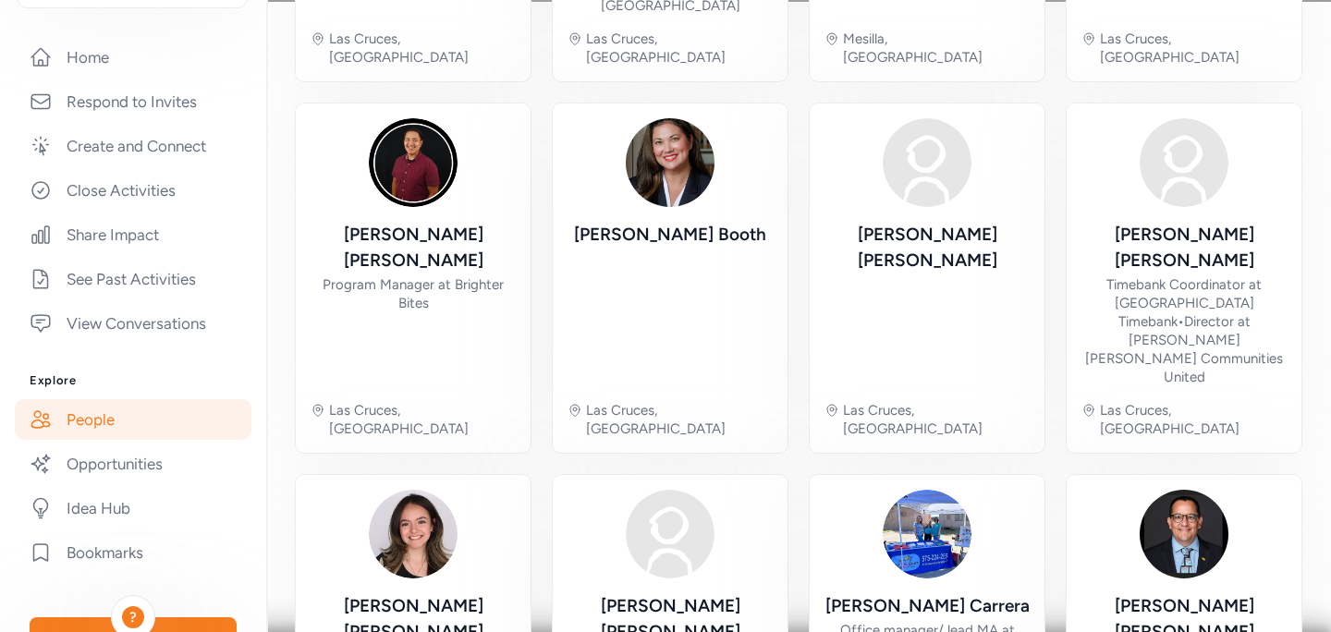
scroll to position [790, 0]
